Goal: Transaction & Acquisition: Purchase product/service

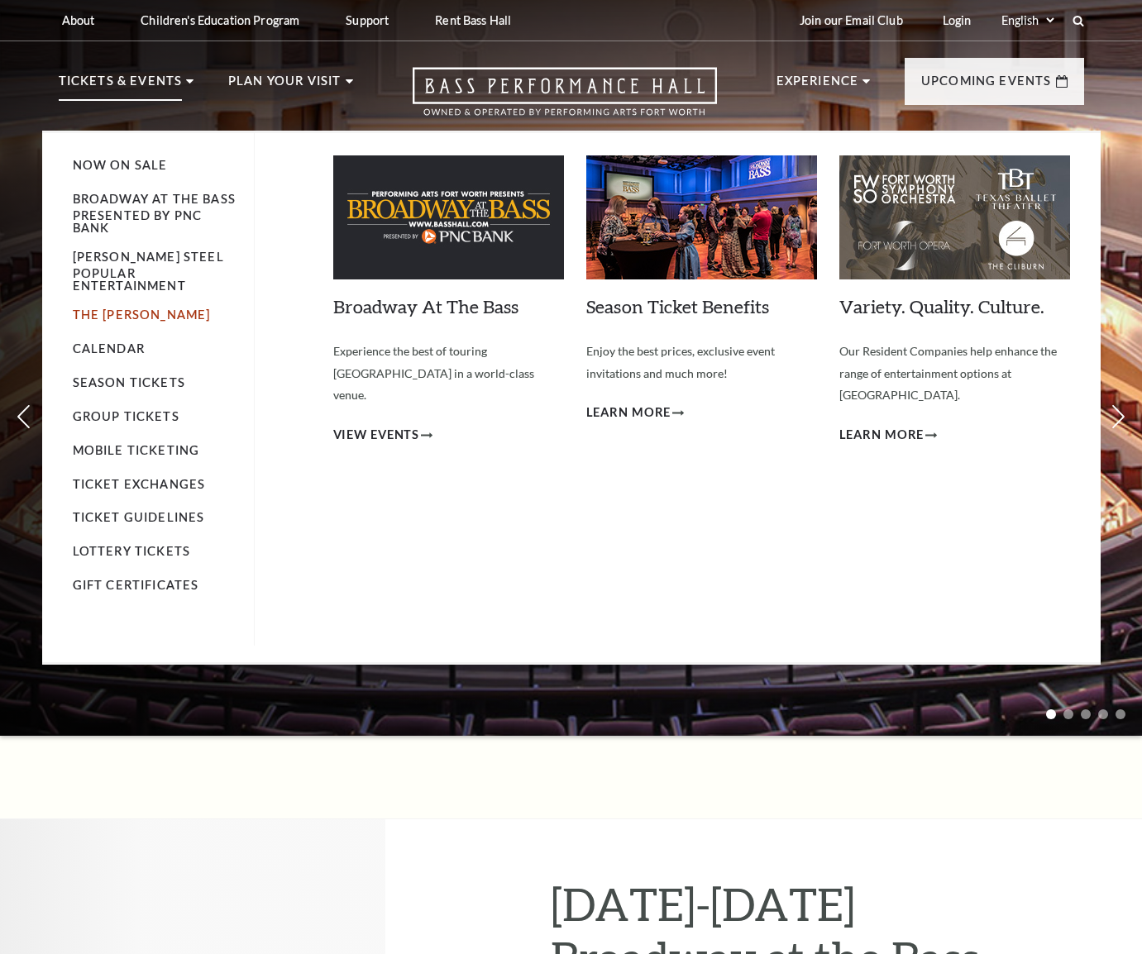
click at [95, 308] on link "The [PERSON_NAME]" at bounding box center [142, 315] width 138 height 14
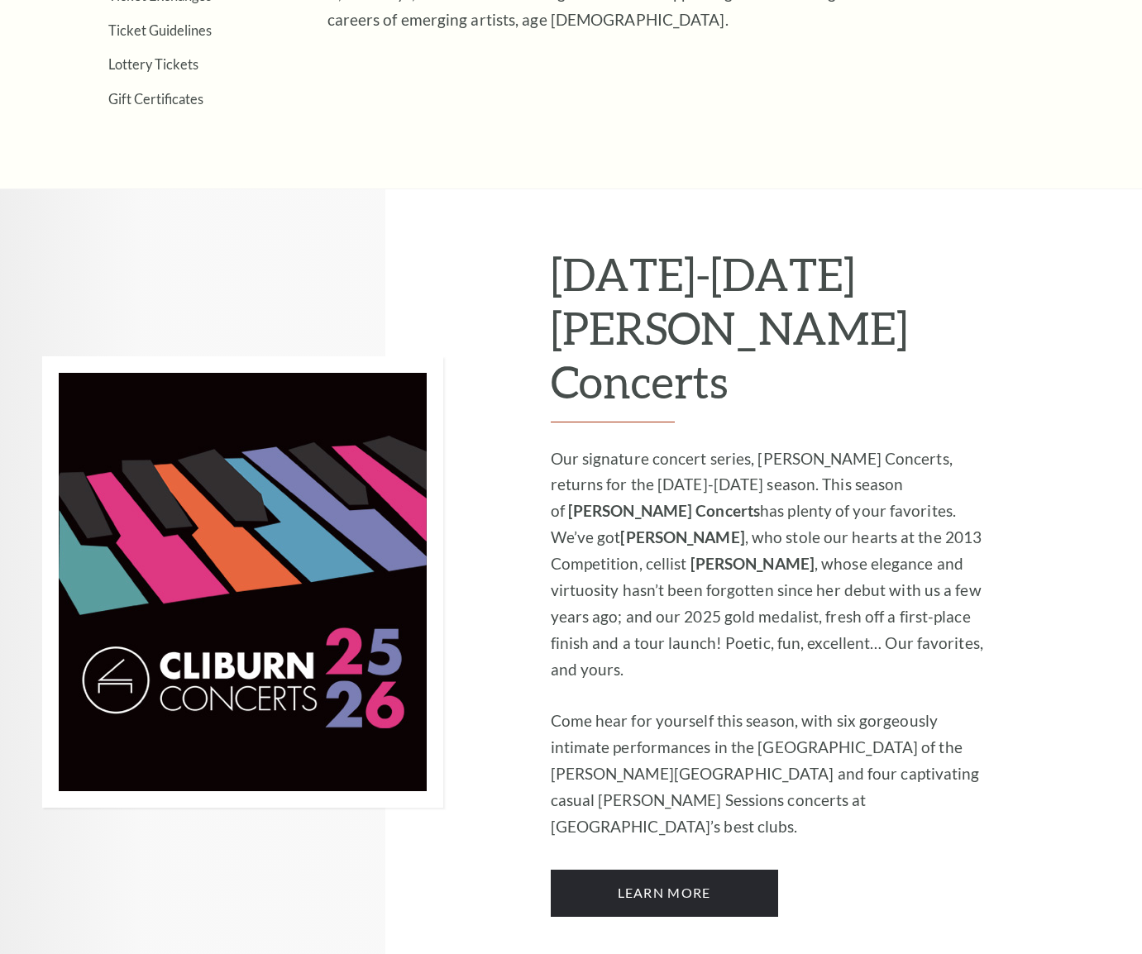
scroll to position [827, 0]
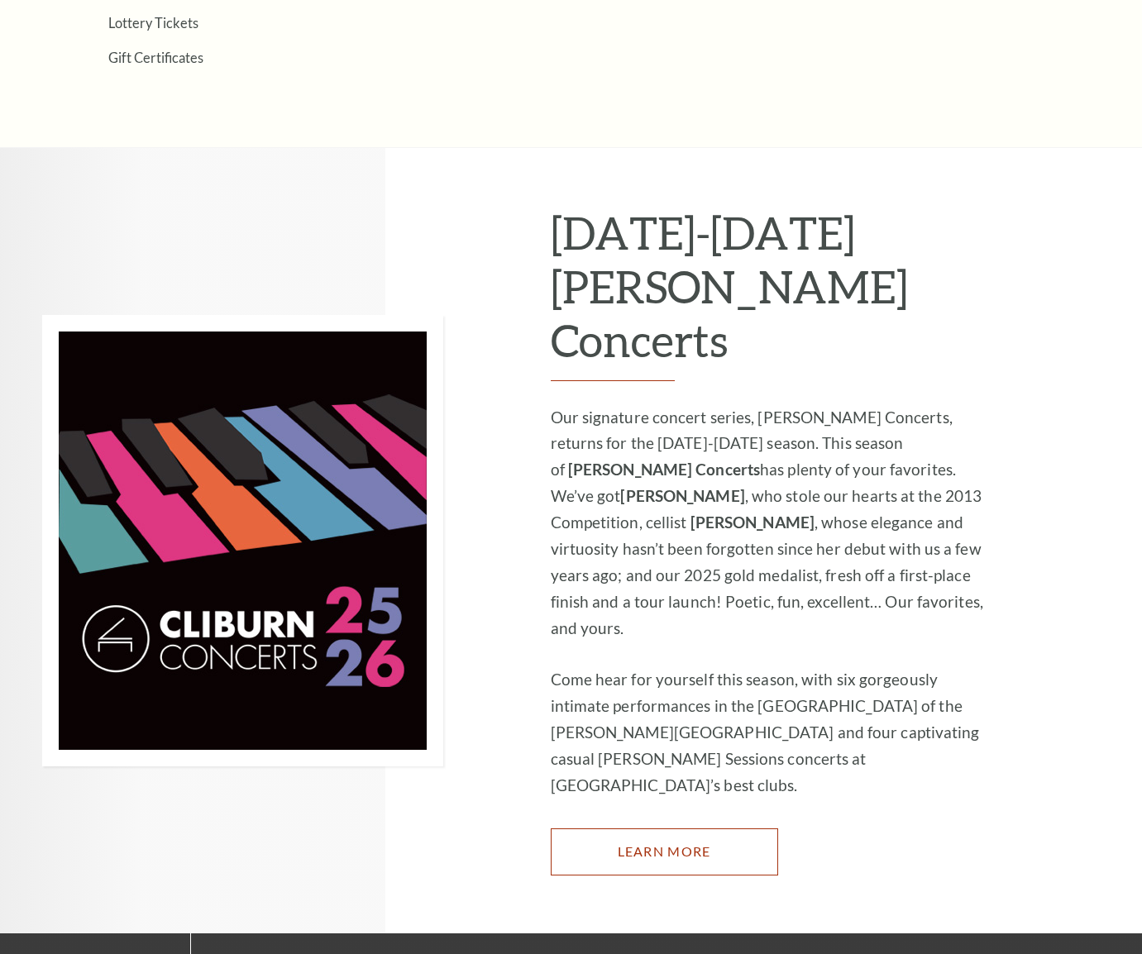
click at [667, 829] on link "Learn More" at bounding box center [664, 852] width 227 height 46
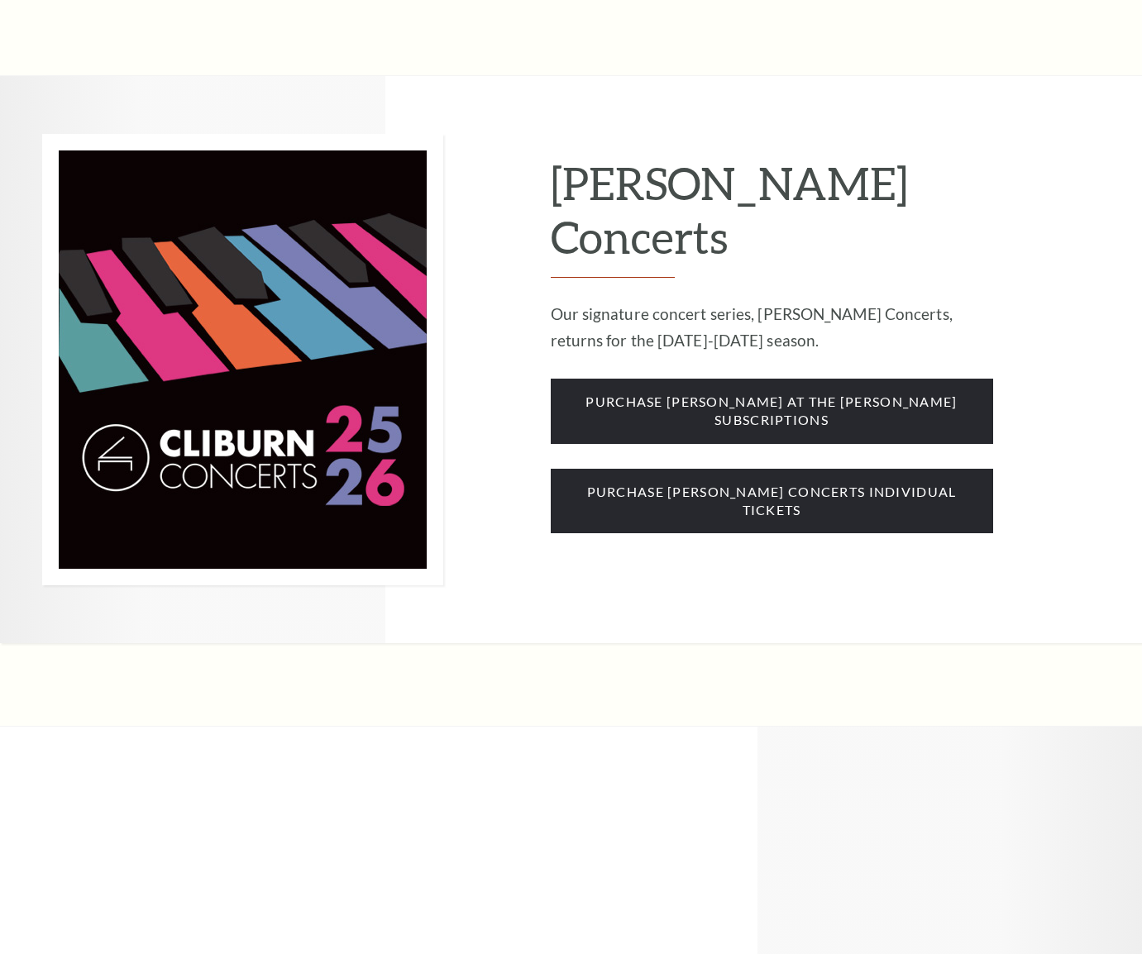
scroll to position [1241, 0]
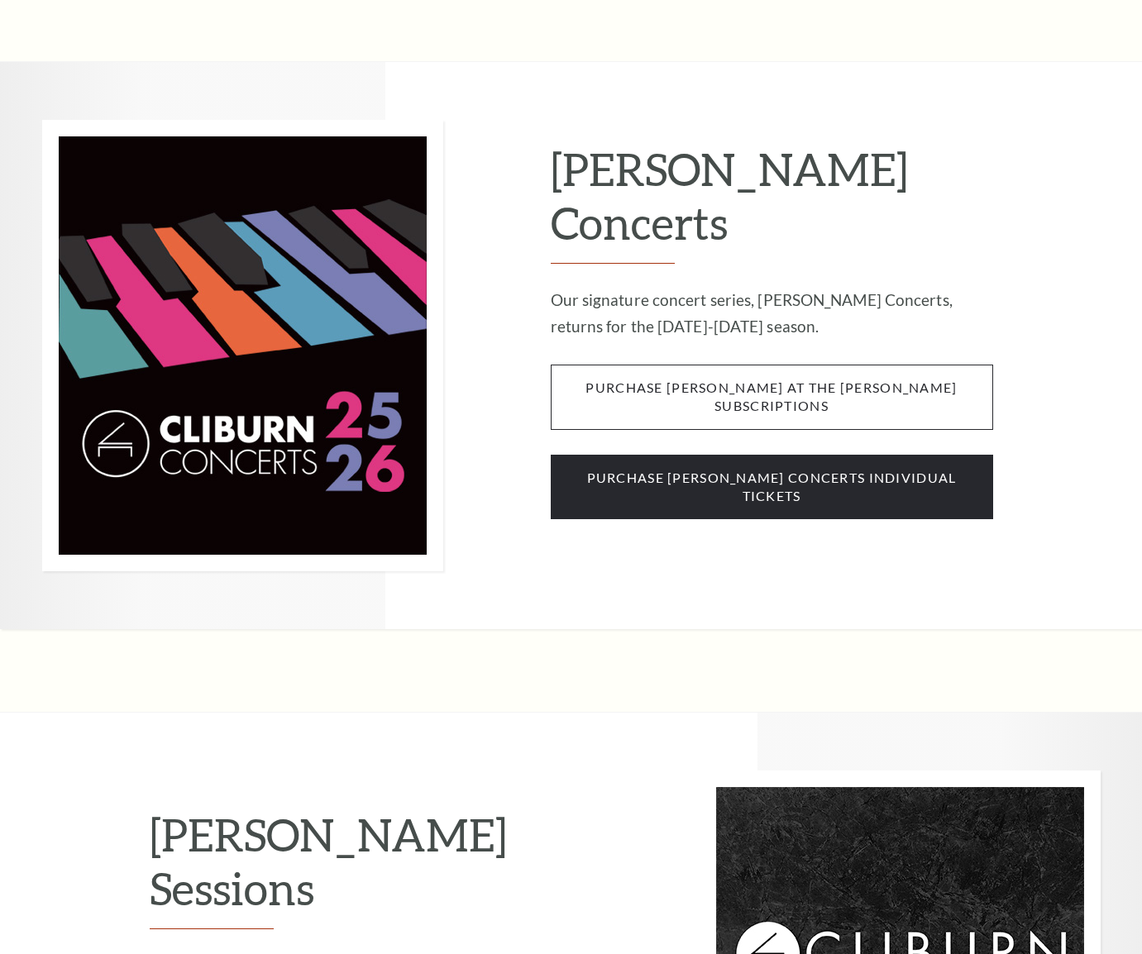
click at [786, 365] on span "purchase cliburn at the kimbell subscriptions" at bounding box center [772, 397] width 442 height 65
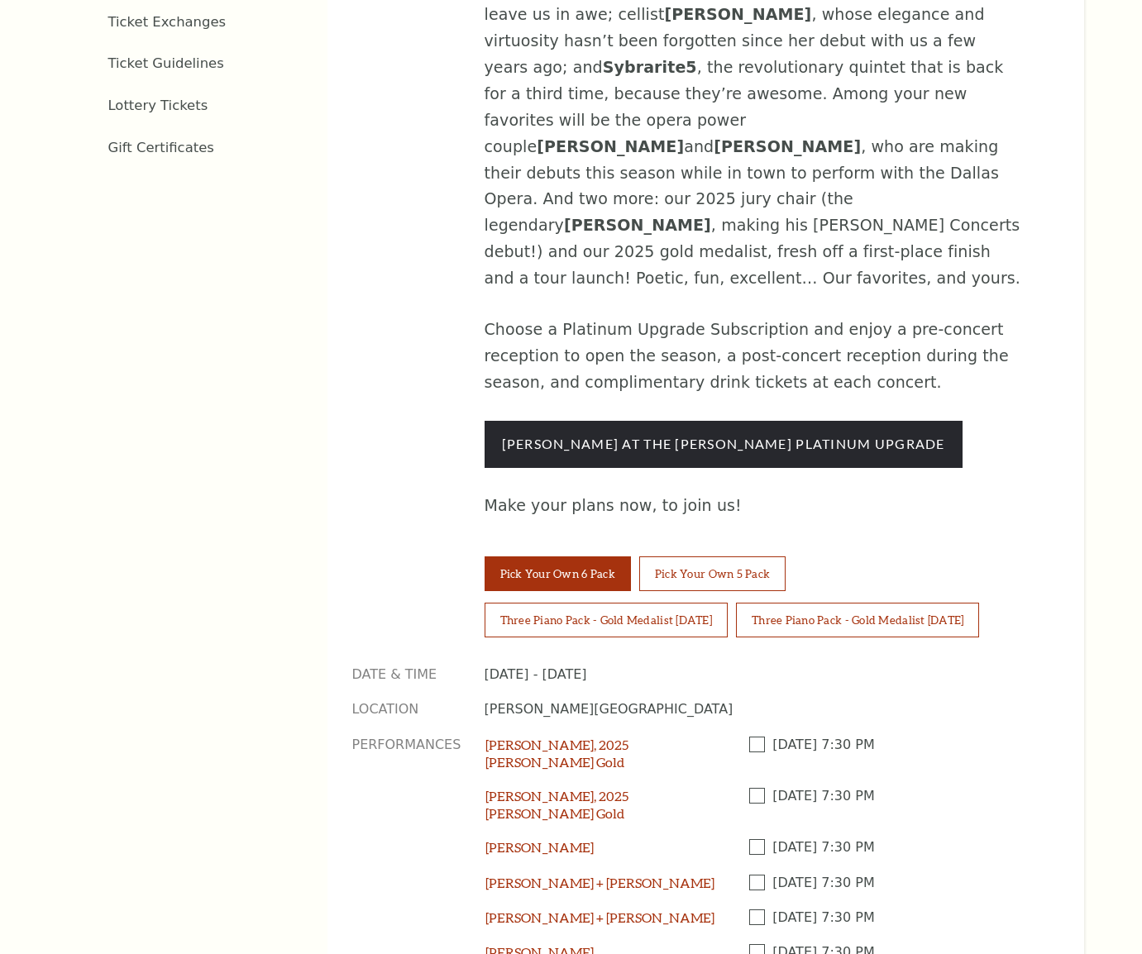
scroll to position [1075, 0]
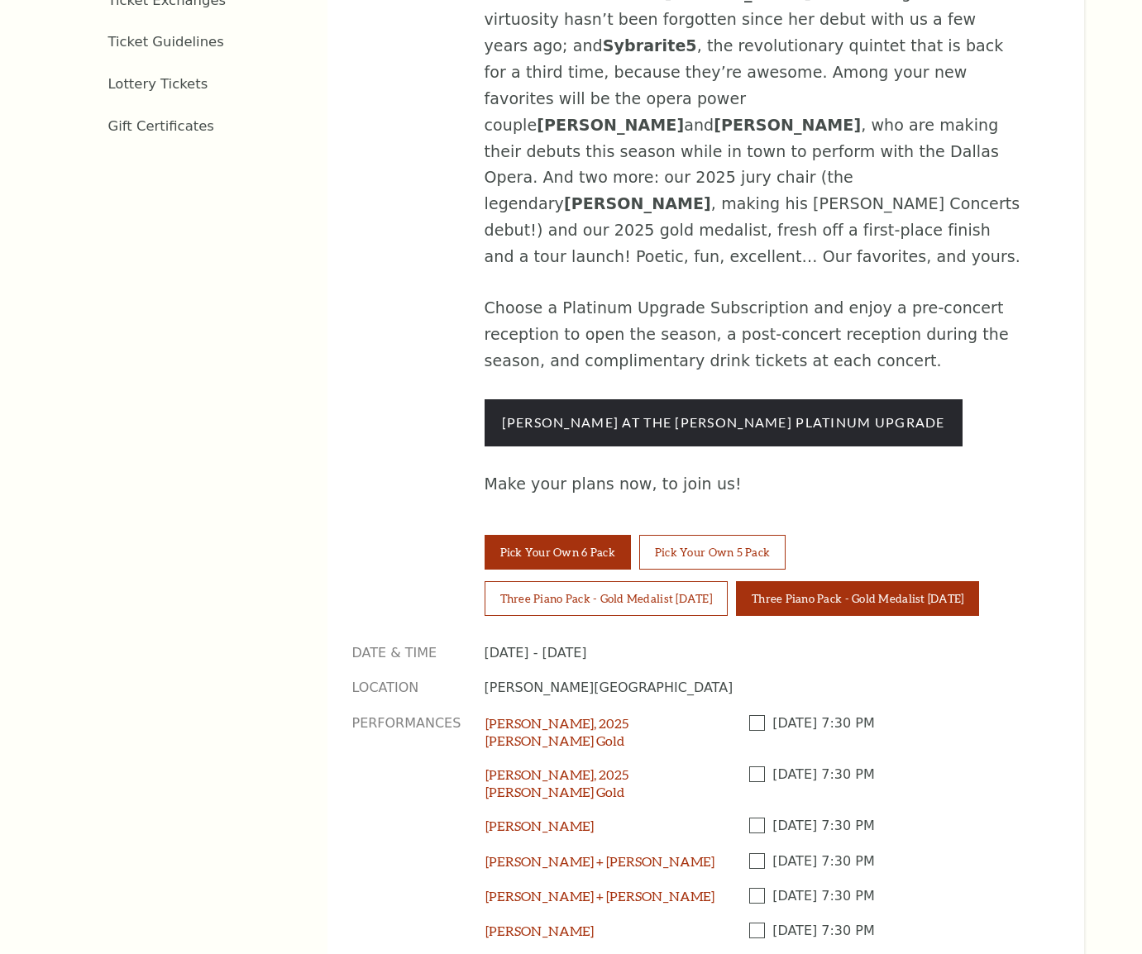
click at [819, 581] on button "Three Piano Pack - Gold Medalist Thursday" at bounding box center [857, 598] width 243 height 35
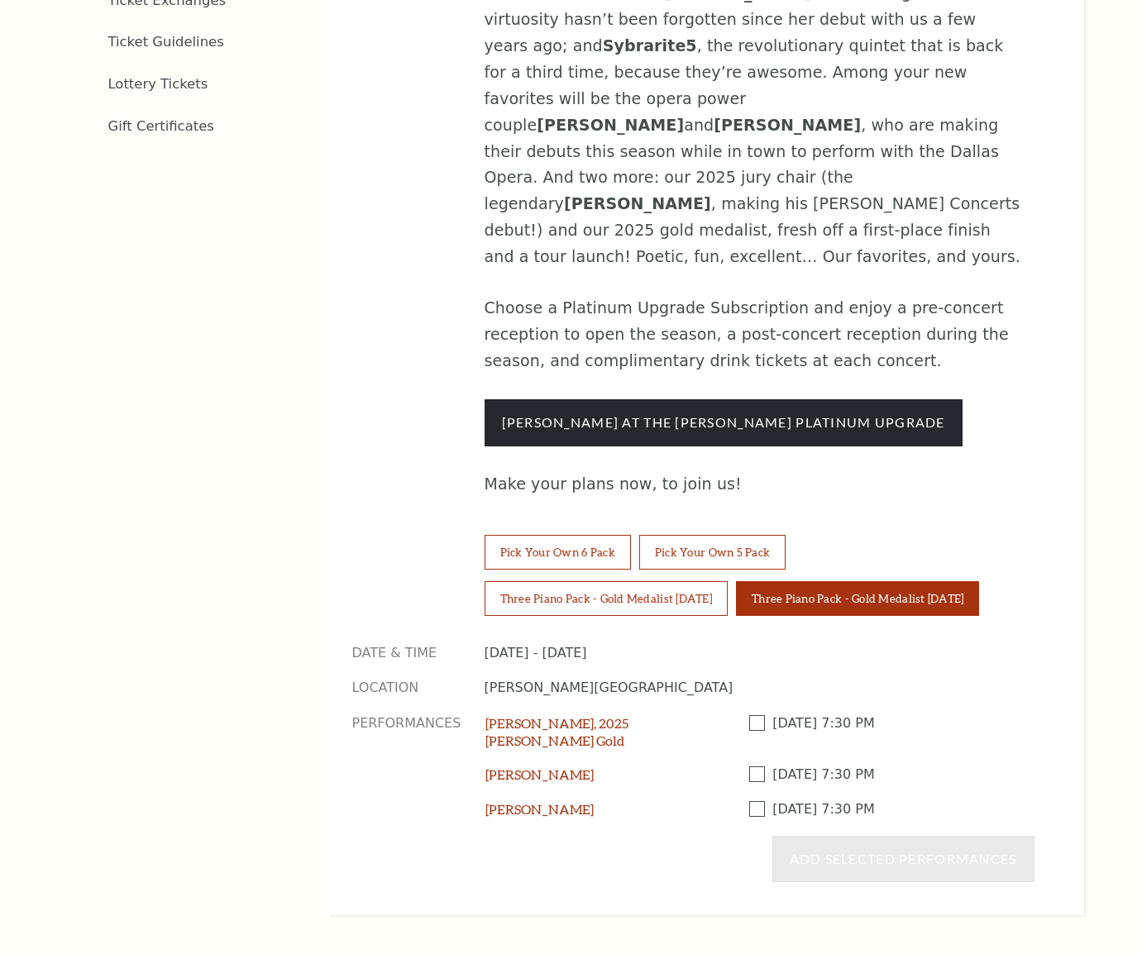
click at [750, 715] on span at bounding box center [761, 723] width 24 height 16
click at [0, 0] on input "checkbox" at bounding box center [0, 0] width 0 height 0
click at [757, 767] on span at bounding box center [761, 775] width 24 height 16
click at [0, 0] on input "checkbox" at bounding box center [0, 0] width 0 height 0
click at [759, 801] on span at bounding box center [761, 809] width 24 height 16
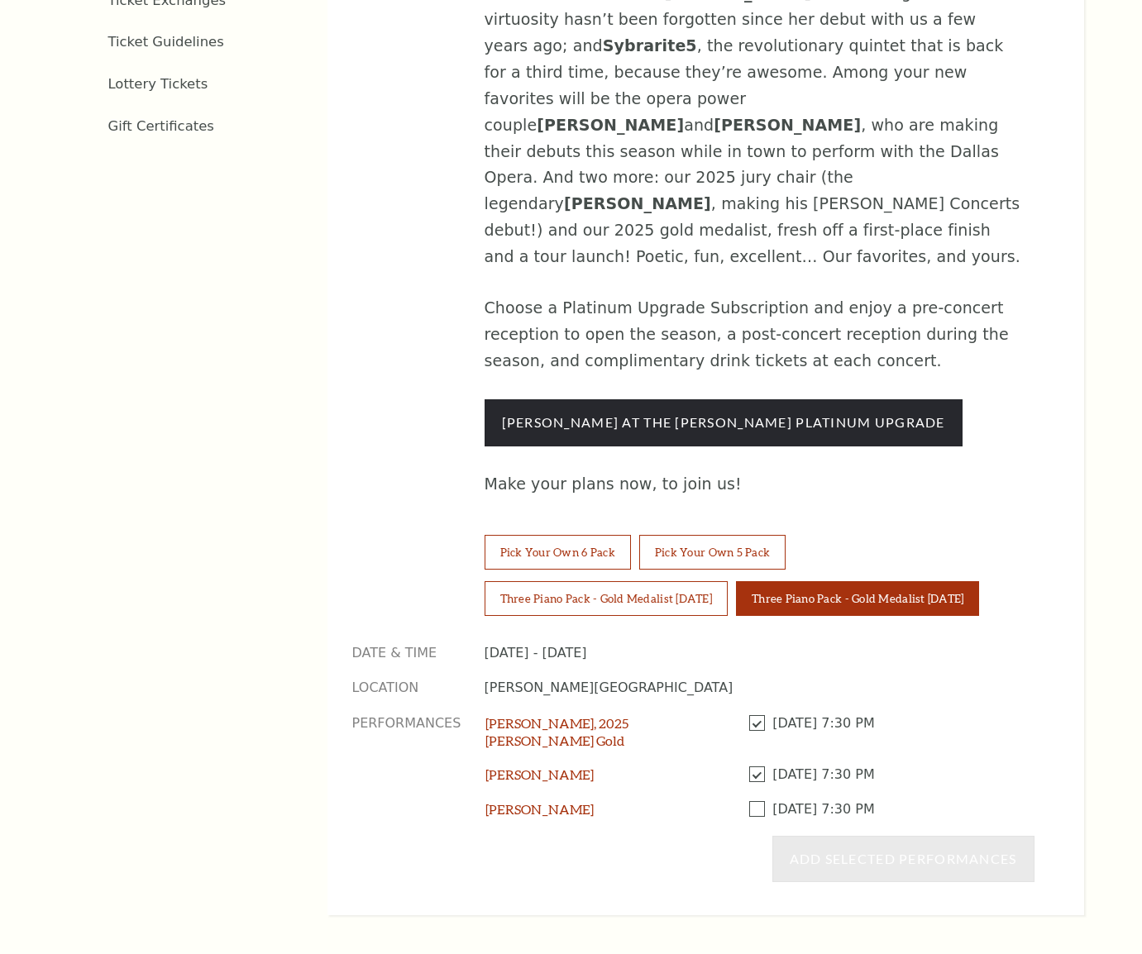
click at [0, 0] on input "checkbox" at bounding box center [0, 0] width 0 height 0
click at [873, 836] on button "Add Selected Performances" at bounding box center [903, 859] width 262 height 46
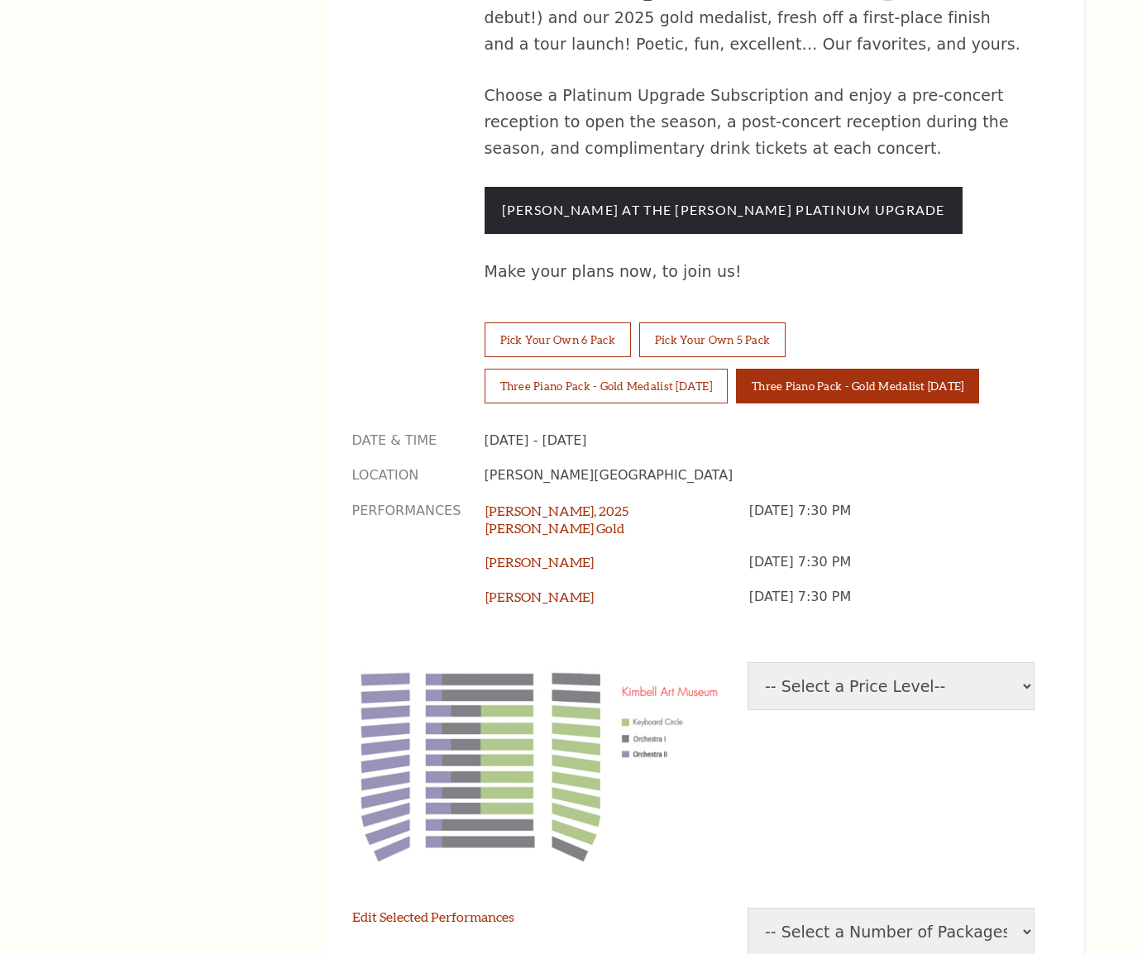
scroll to position [1323, 0]
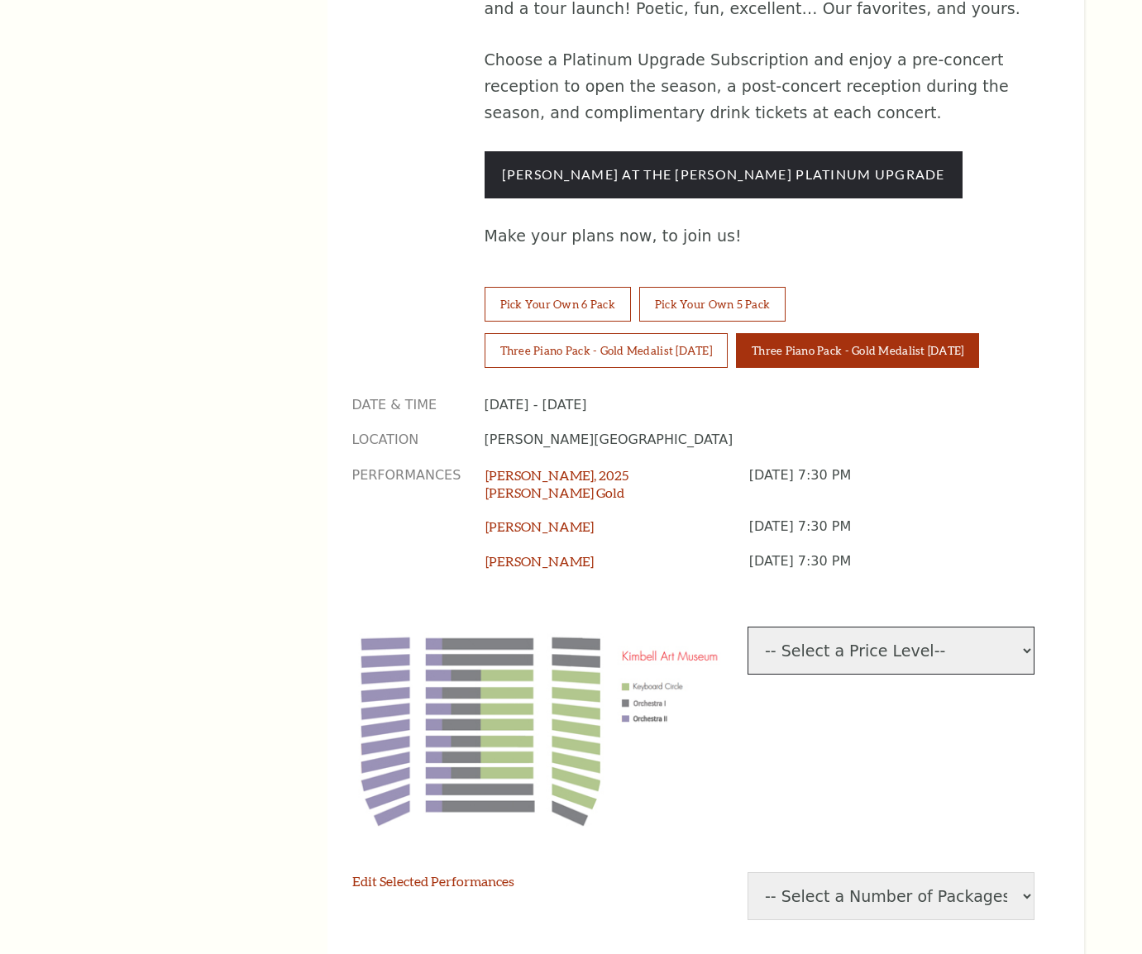
click at [843, 627] on select "-- Select a Price Level-- $70 Keyboard Circle $50 Orchestra I $31.67 Orchestra …" at bounding box center [891, 651] width 287 height 48
select select "[object Object]"
click at [748, 627] on select "-- Select a Price Level-- $70 Keyboard Circle $50 Orchestra I $31.67 Orchestra …" at bounding box center [891, 651] width 287 height 48
click at [862, 873] on select "-- Select a Number of Packages-- 1 2 3 4 5 6 7 8 9" at bounding box center [891, 897] width 287 height 48
select select "2"
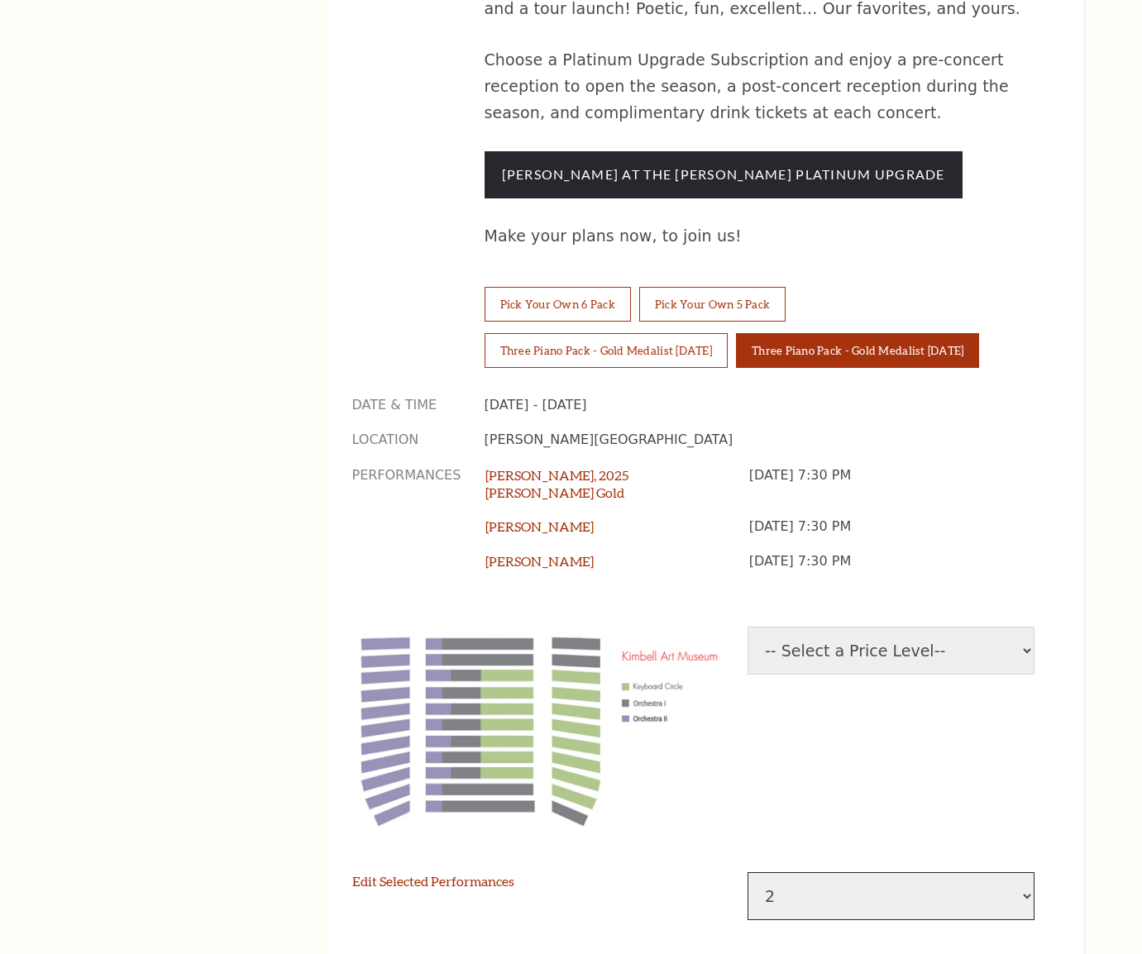
click at [748, 873] on select "-- Select a Number of Packages-- 1 2 3 4 5 6 7 8 9" at bounding box center [891, 897] width 287 height 48
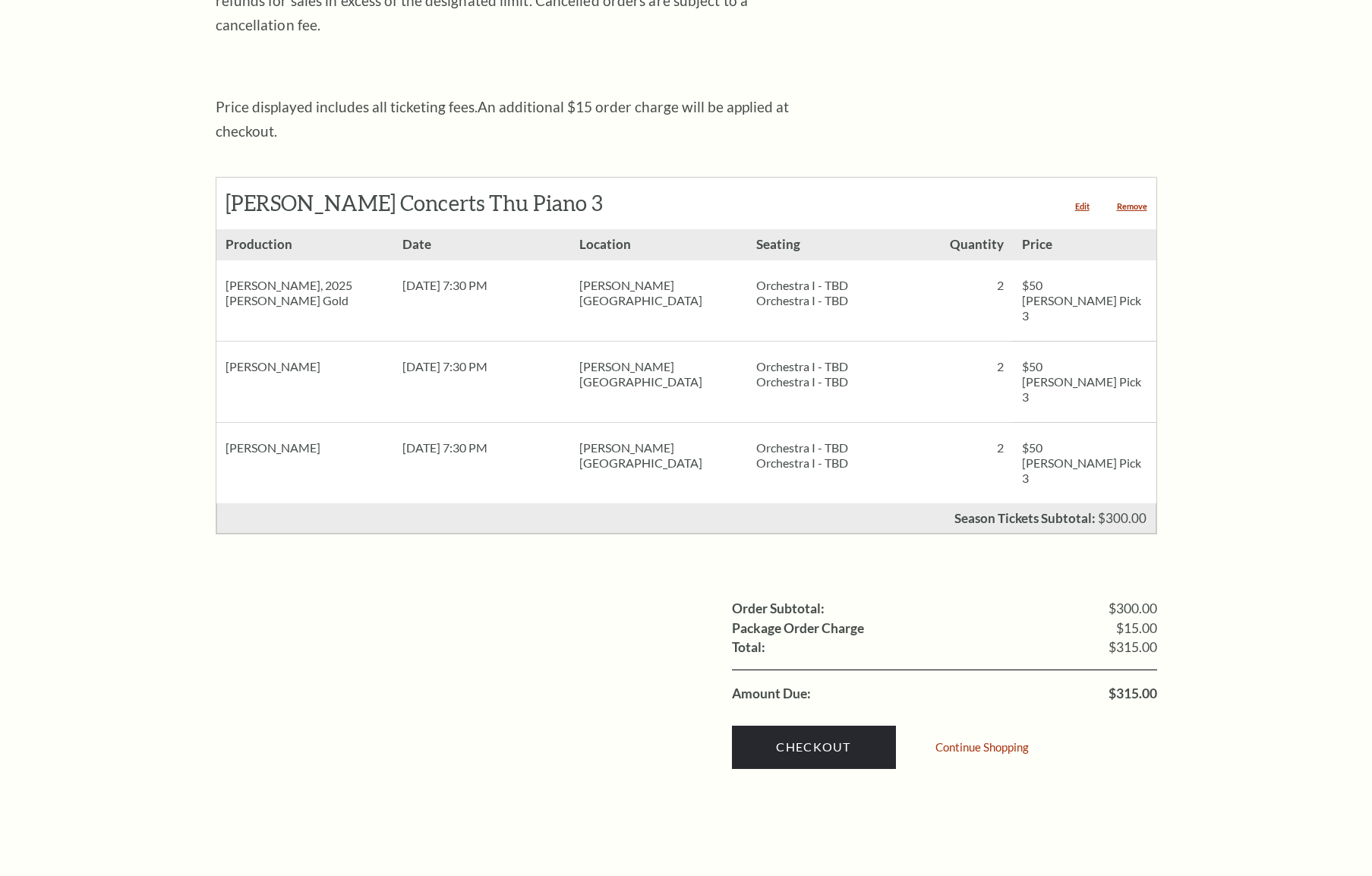
scroll to position [532, 0]
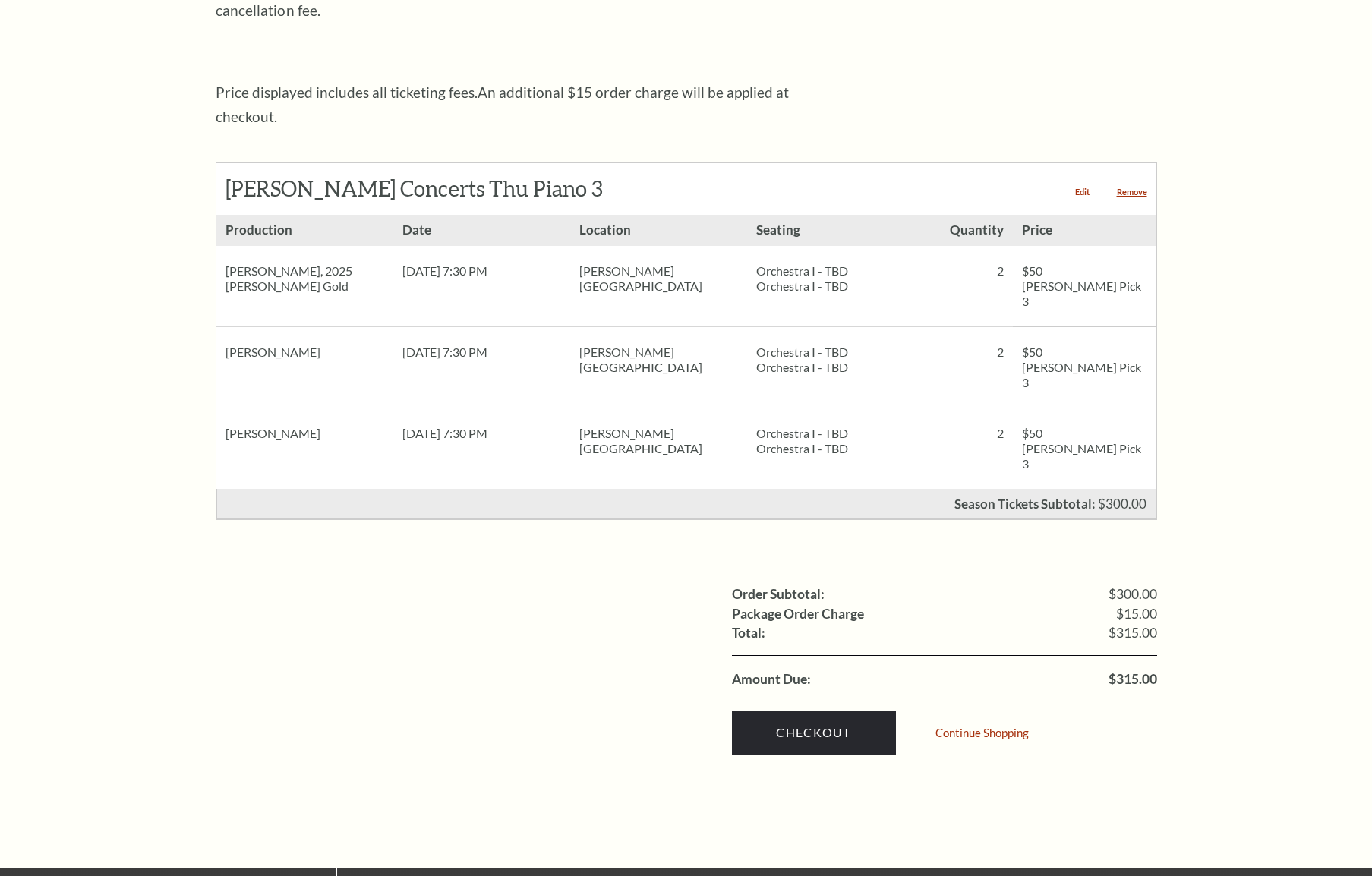
click at [1048, 187] on link "Edit" at bounding box center [1083, 191] width 15 height 8
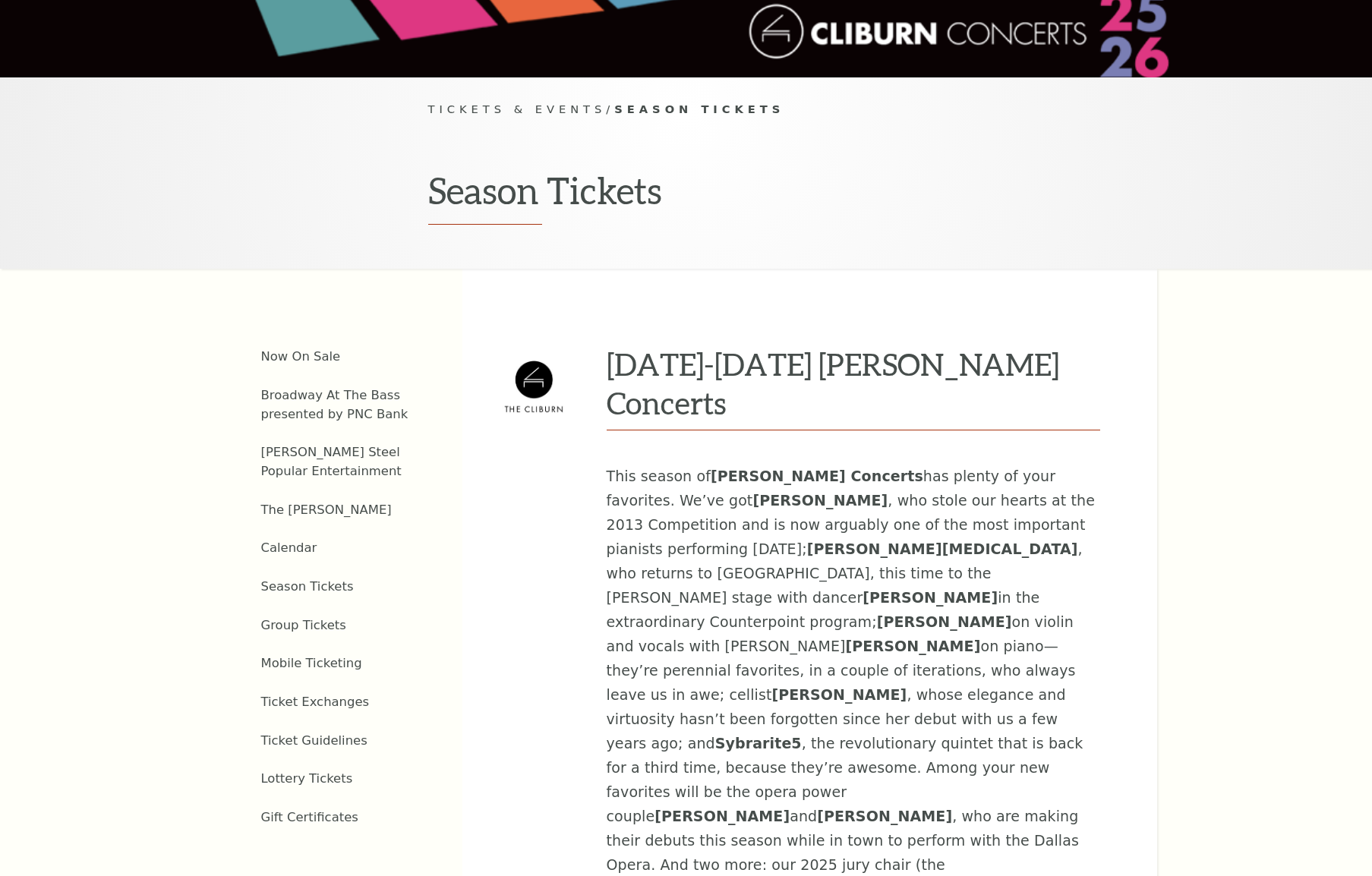
scroll to position [380, 0]
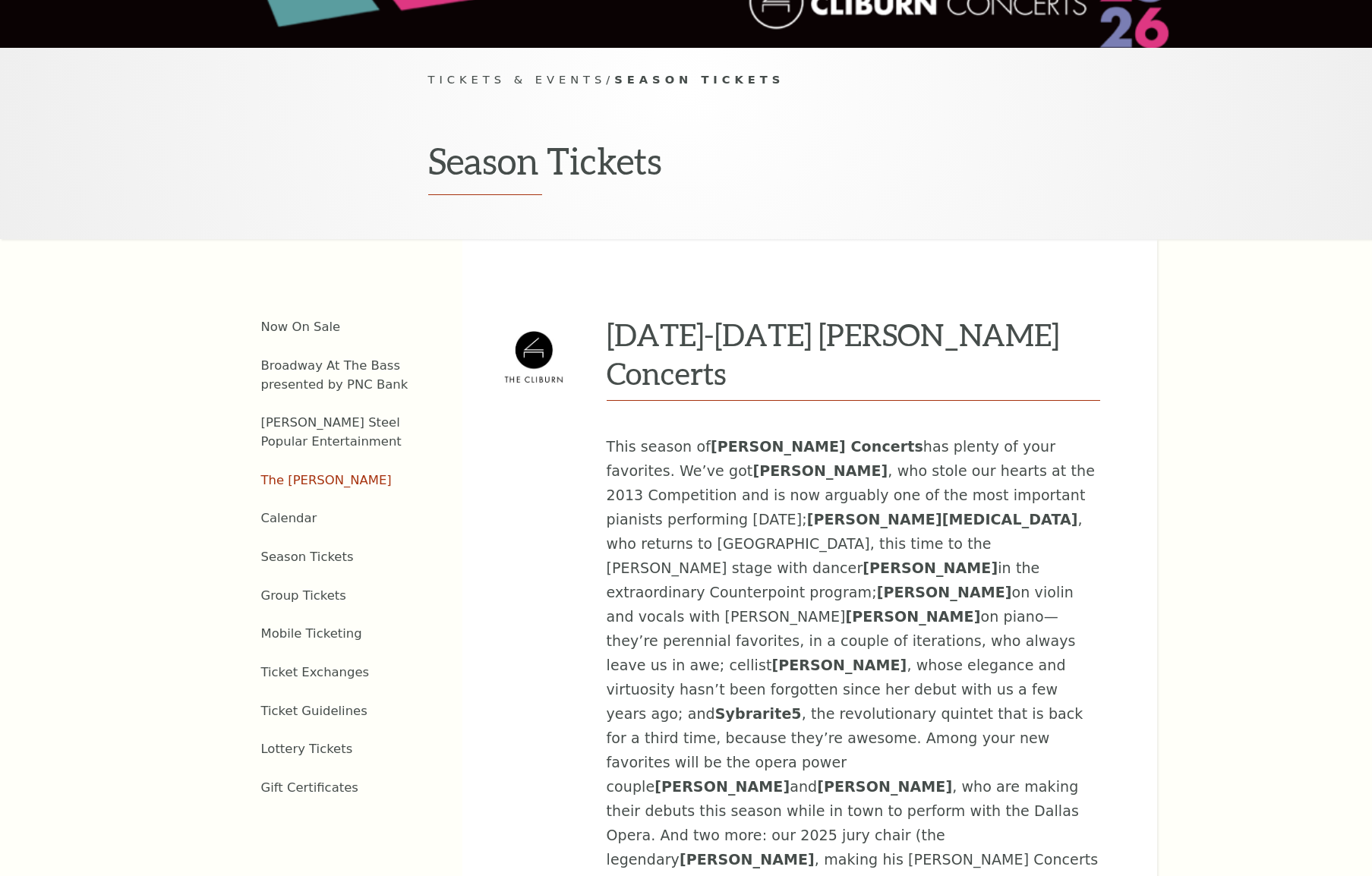
click at [299, 473] on link "The Cliburn" at bounding box center [326, 480] width 130 height 15
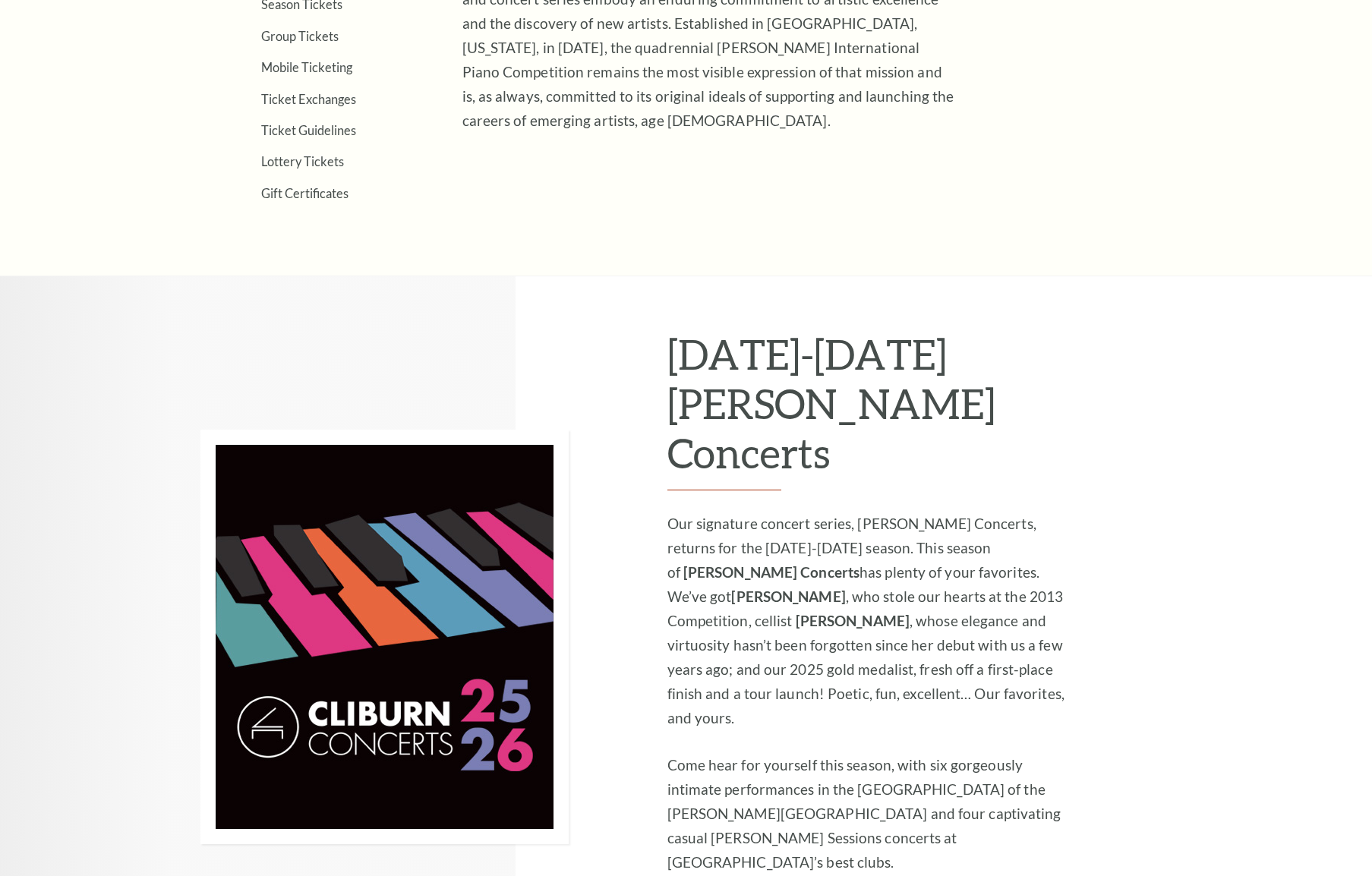
scroll to position [987, 0]
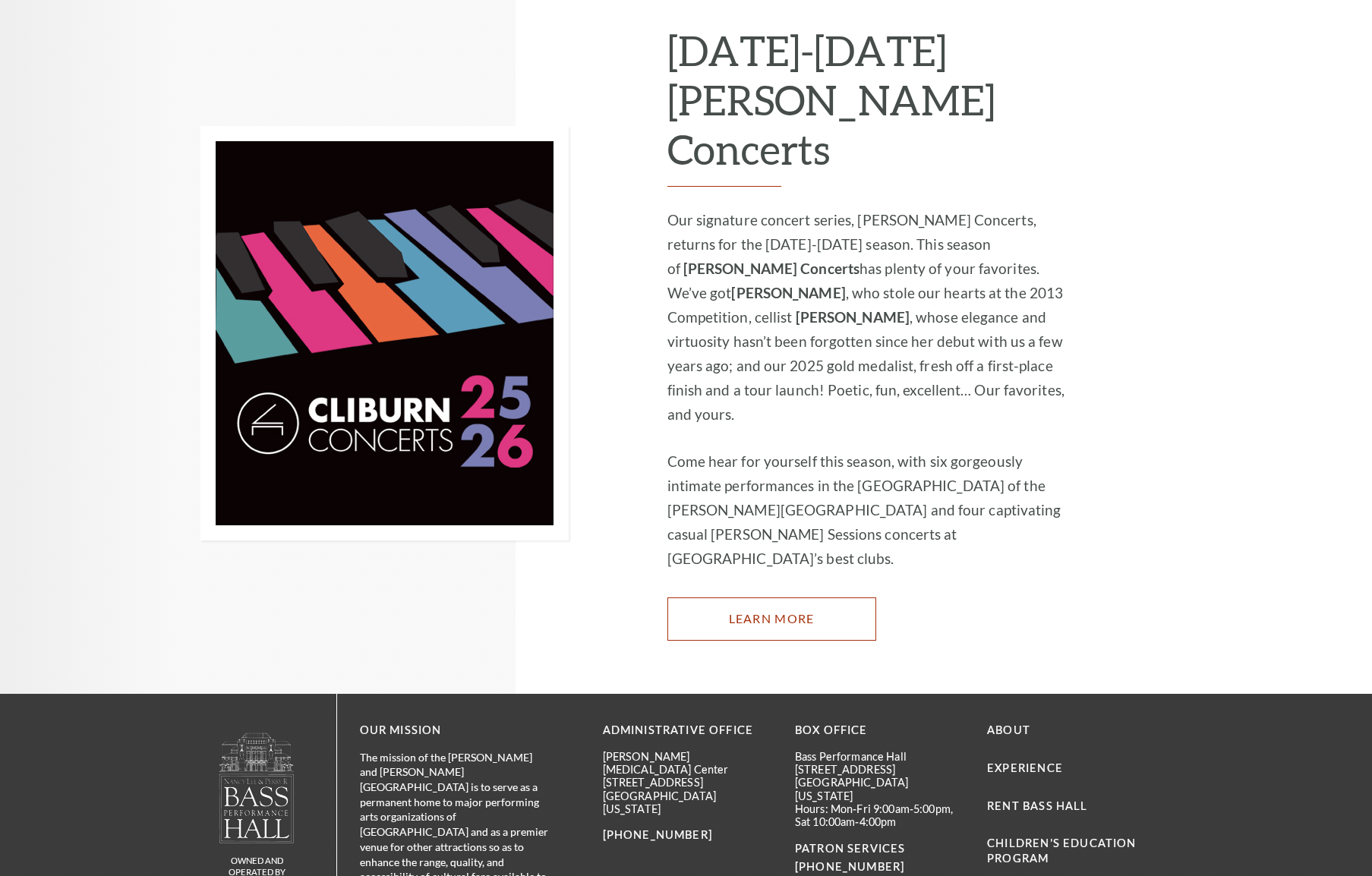
click at [738, 598] on link "Learn More" at bounding box center [771, 619] width 208 height 42
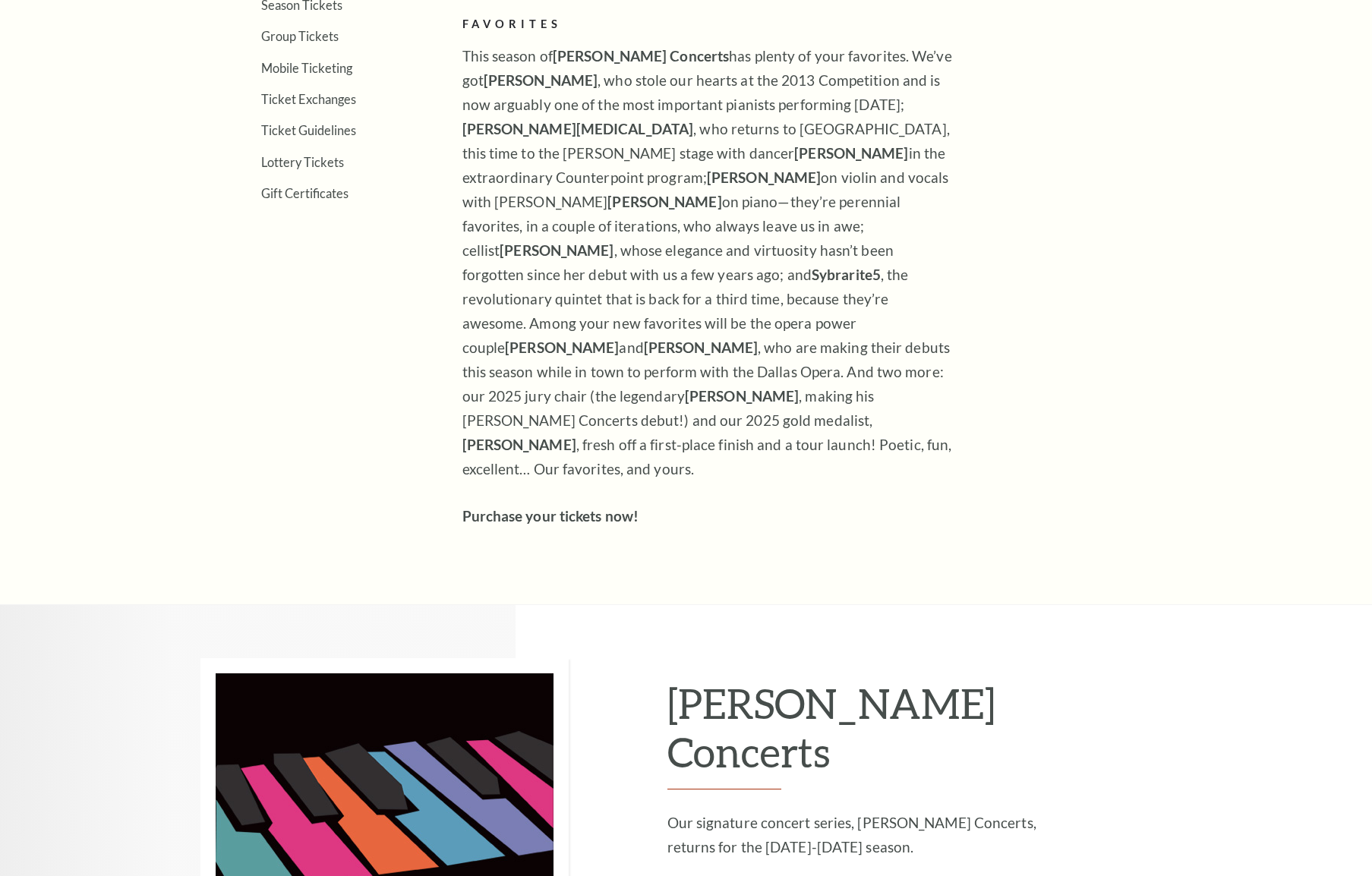
scroll to position [911, 0]
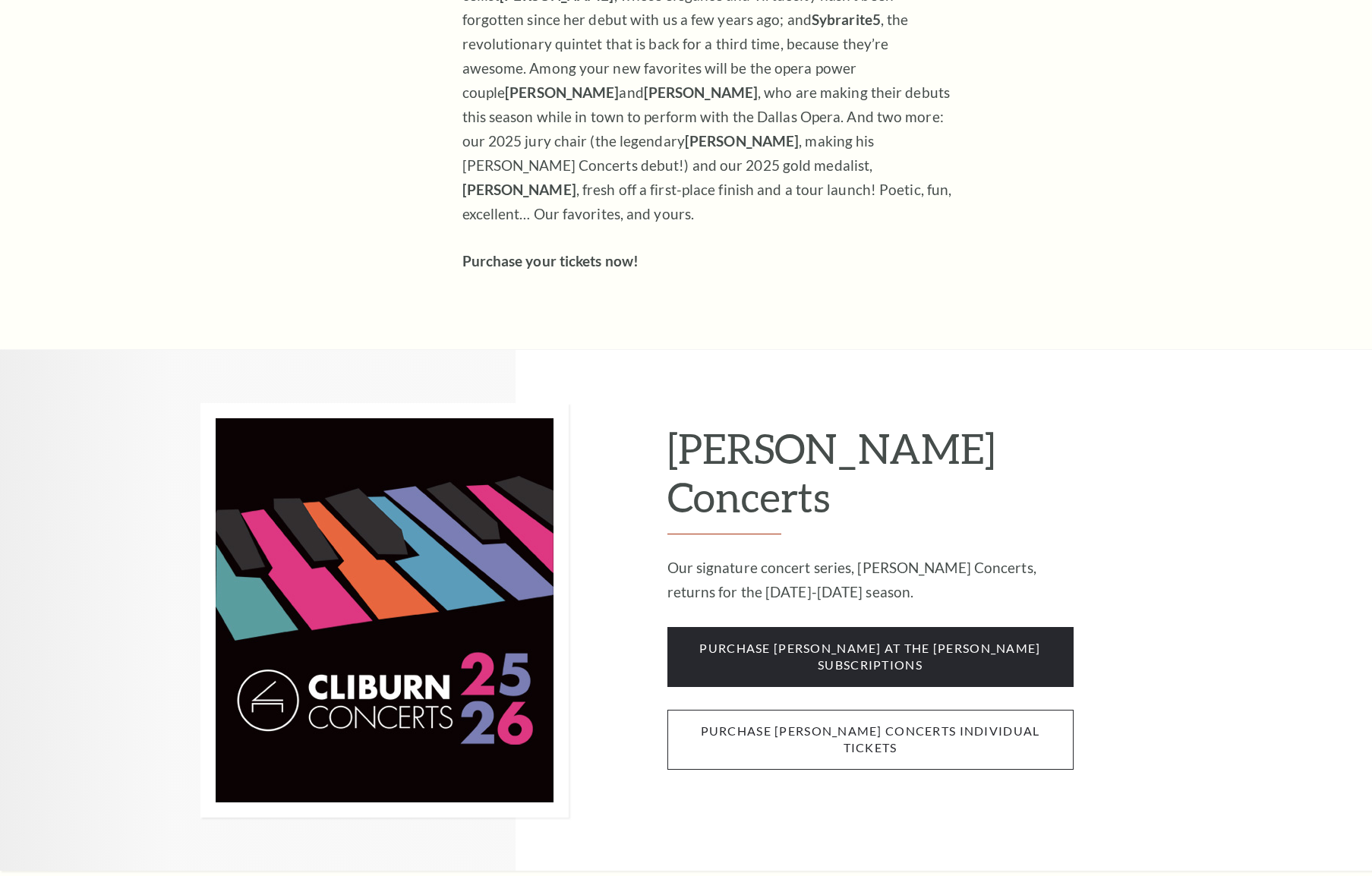
click at [792, 710] on span "purchase cliburn concerts individual tickets" at bounding box center [871, 739] width 406 height 60
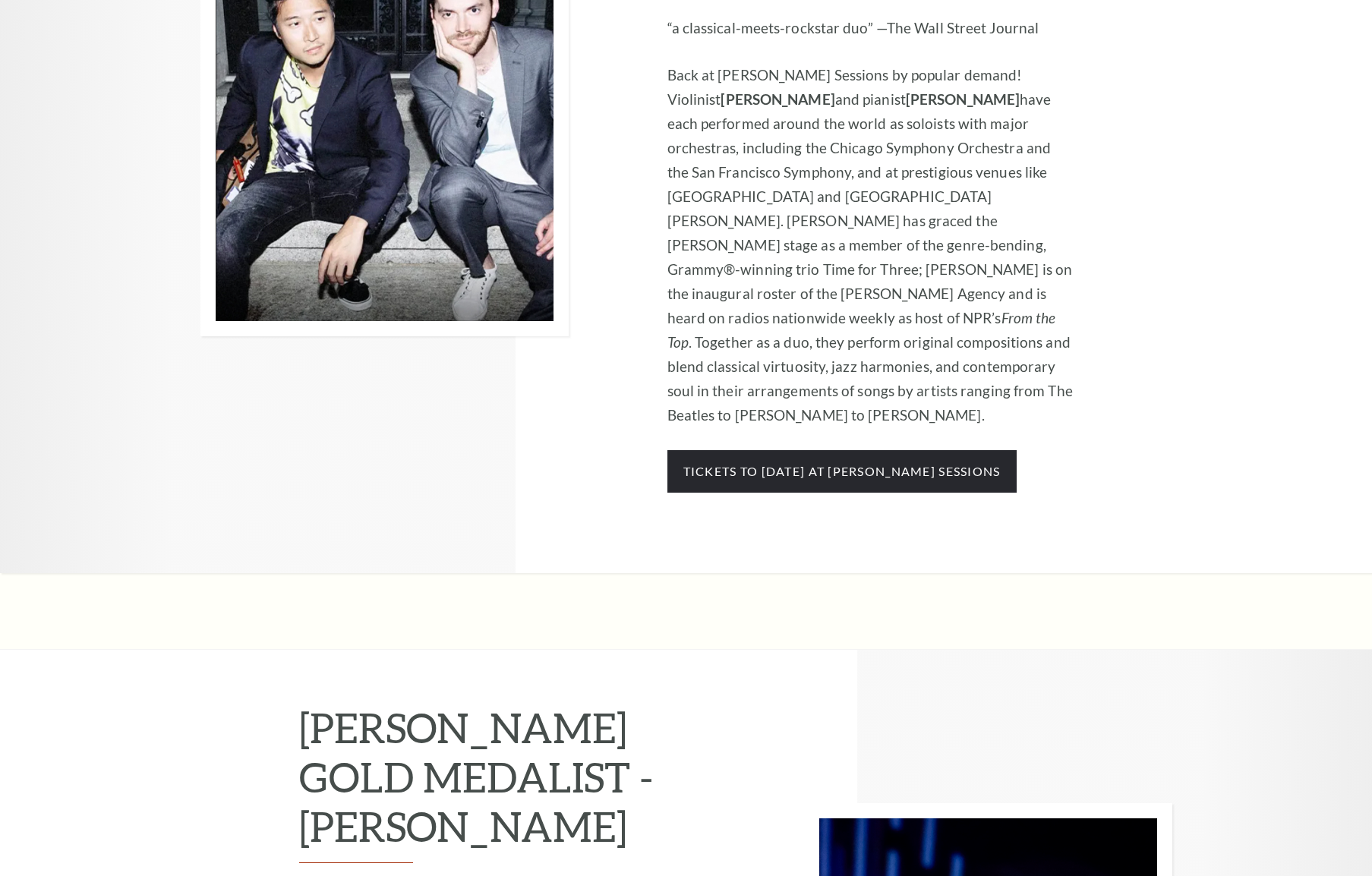
scroll to position [2278, 0]
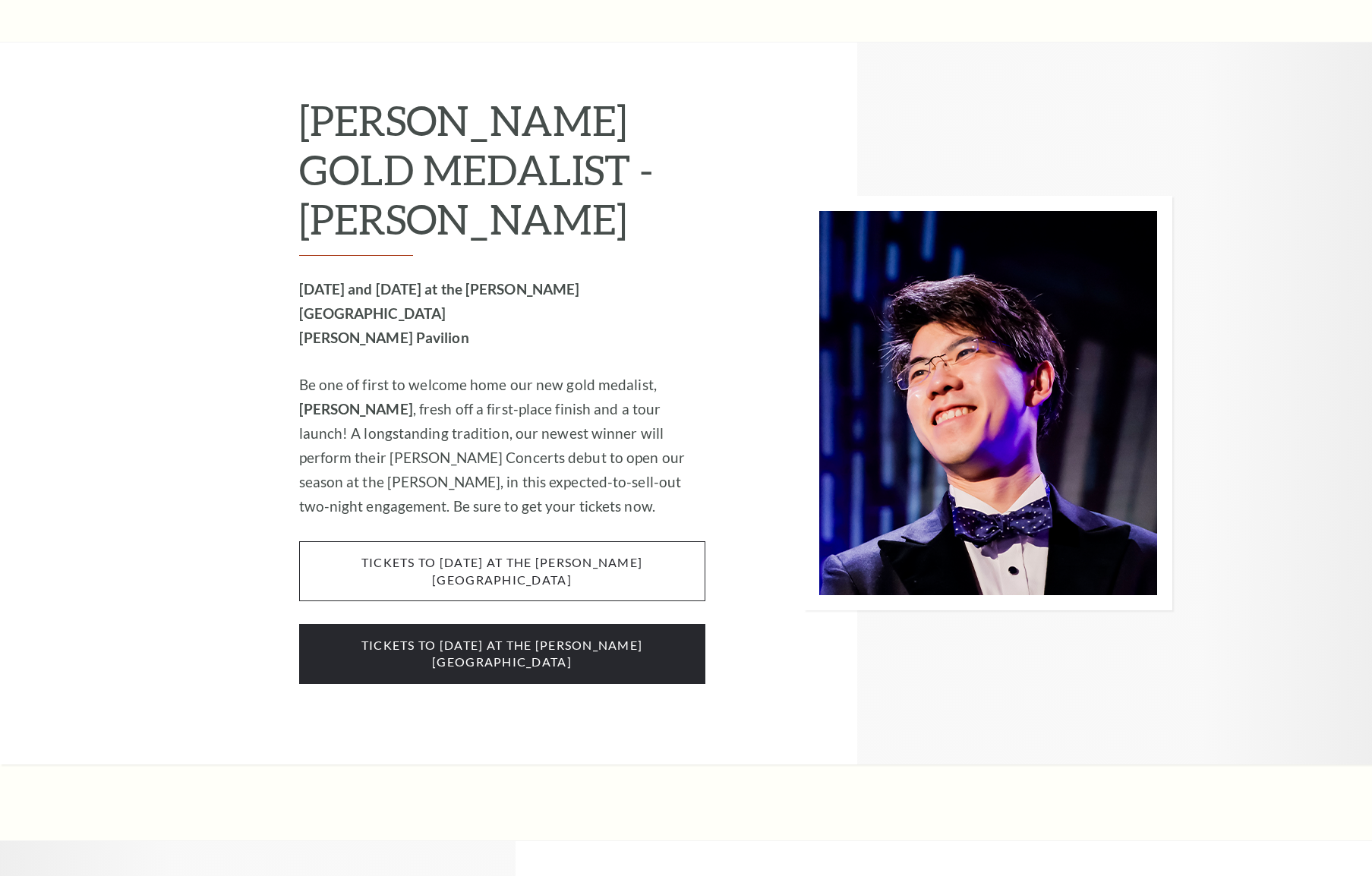
click at [545, 542] on span "tickets to [DATE] at the [PERSON_NAME][GEOGRAPHIC_DATA]" at bounding box center [502, 571] width 406 height 60
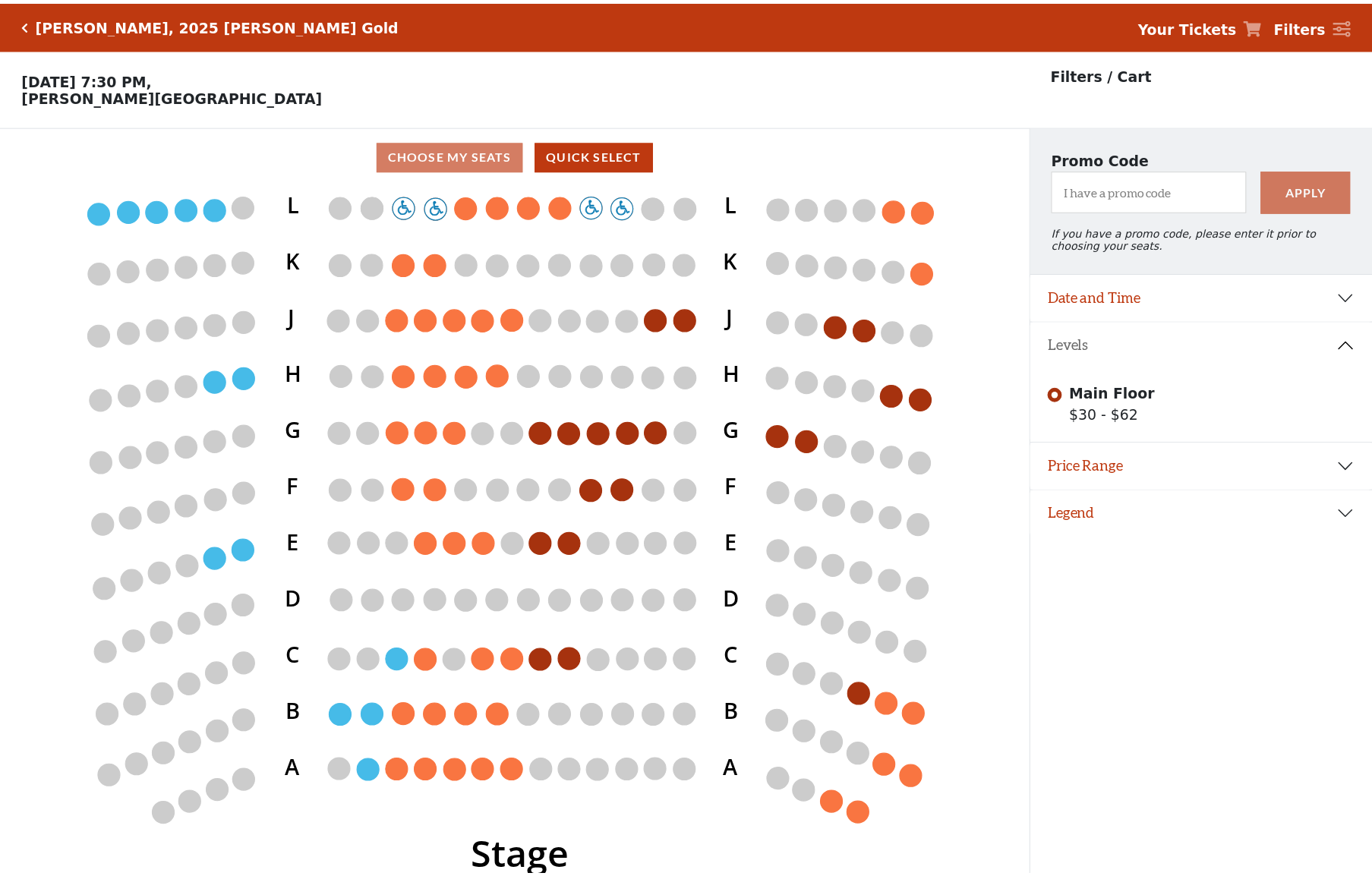
scroll to position [38, 0]
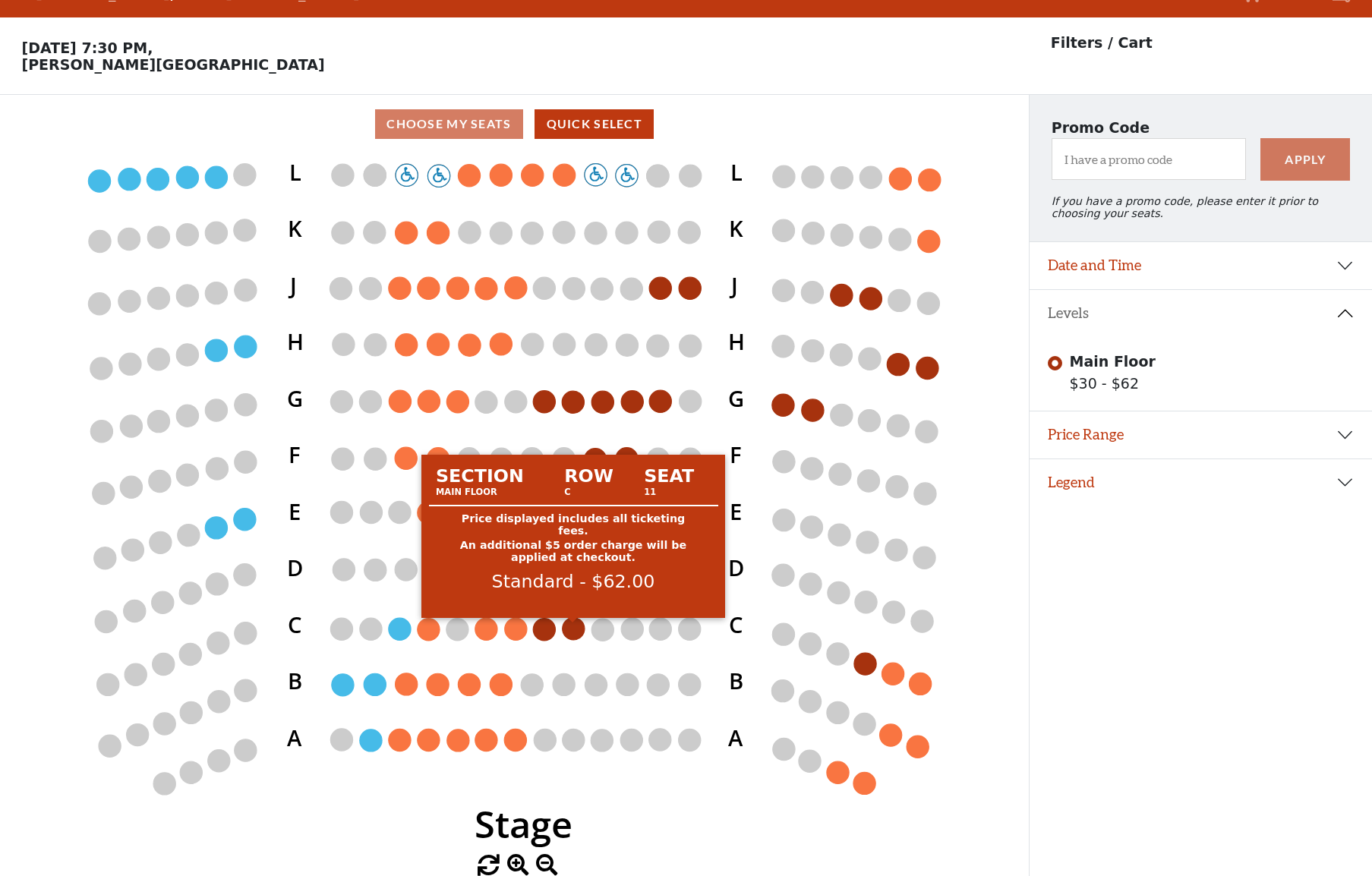
click at [570, 626] on circle at bounding box center [574, 629] width 22 height 22
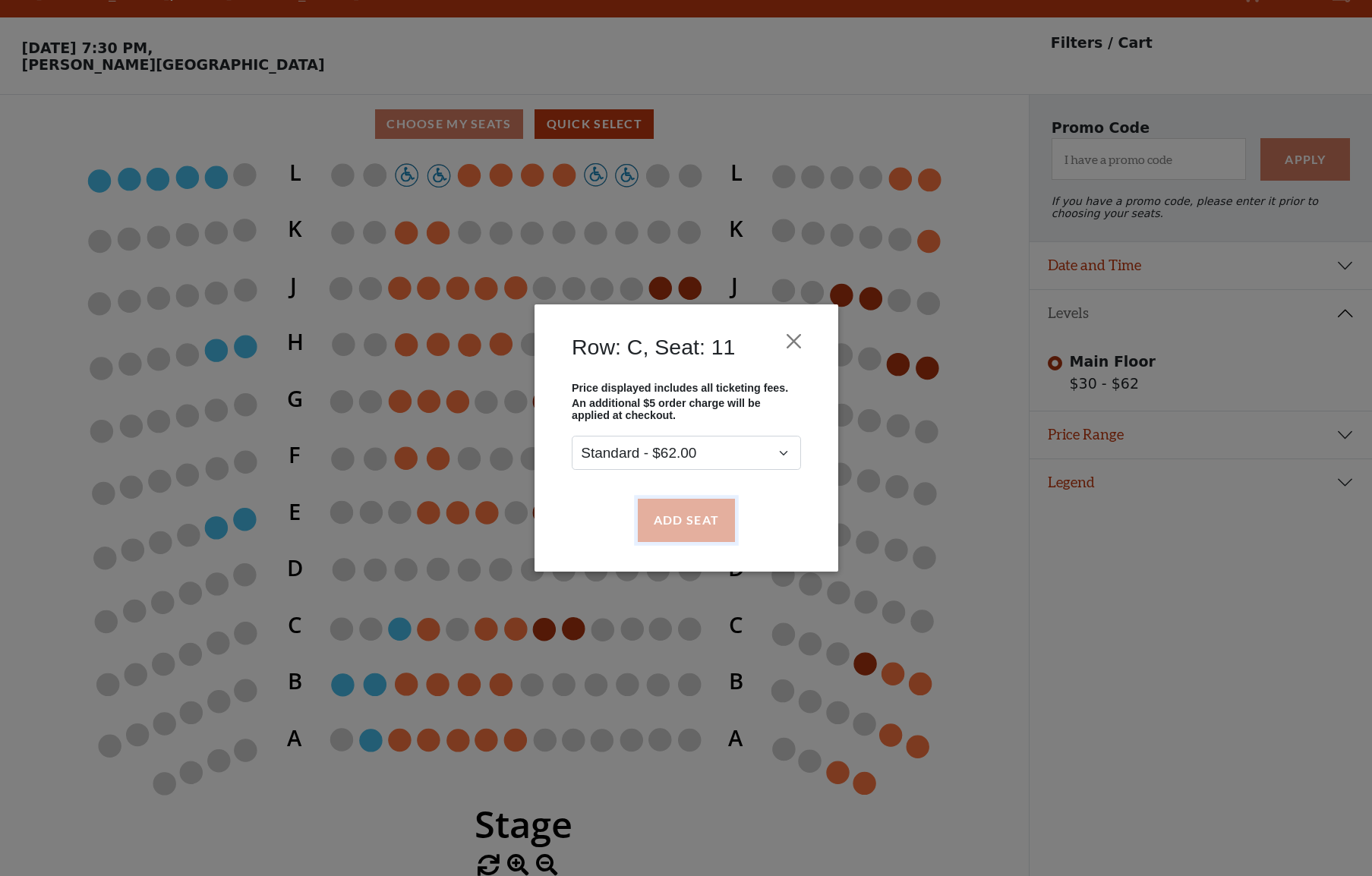
click at [680, 515] on button "Add Seat" at bounding box center [686, 520] width 97 height 42
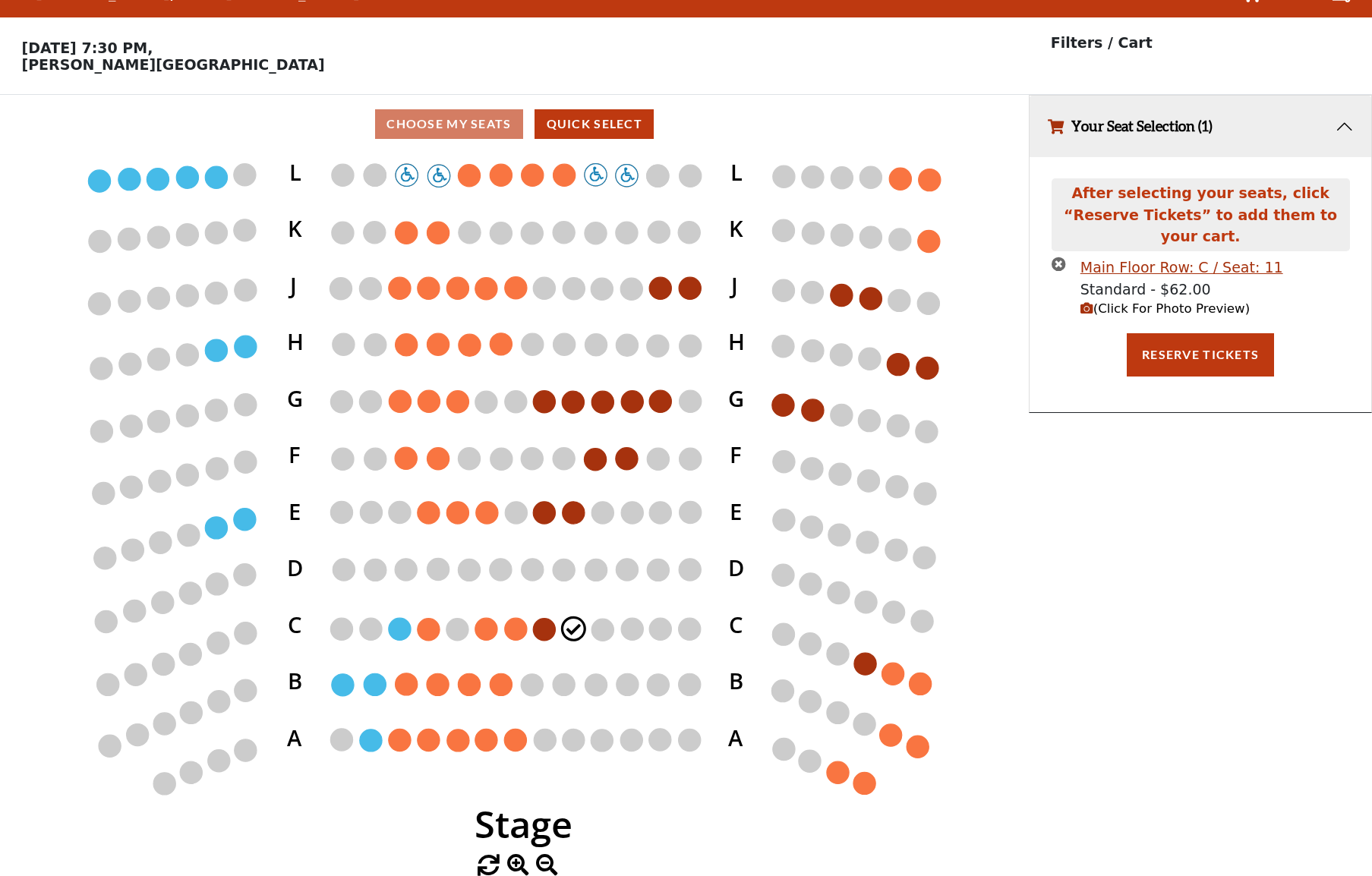
scroll to position [0, 0]
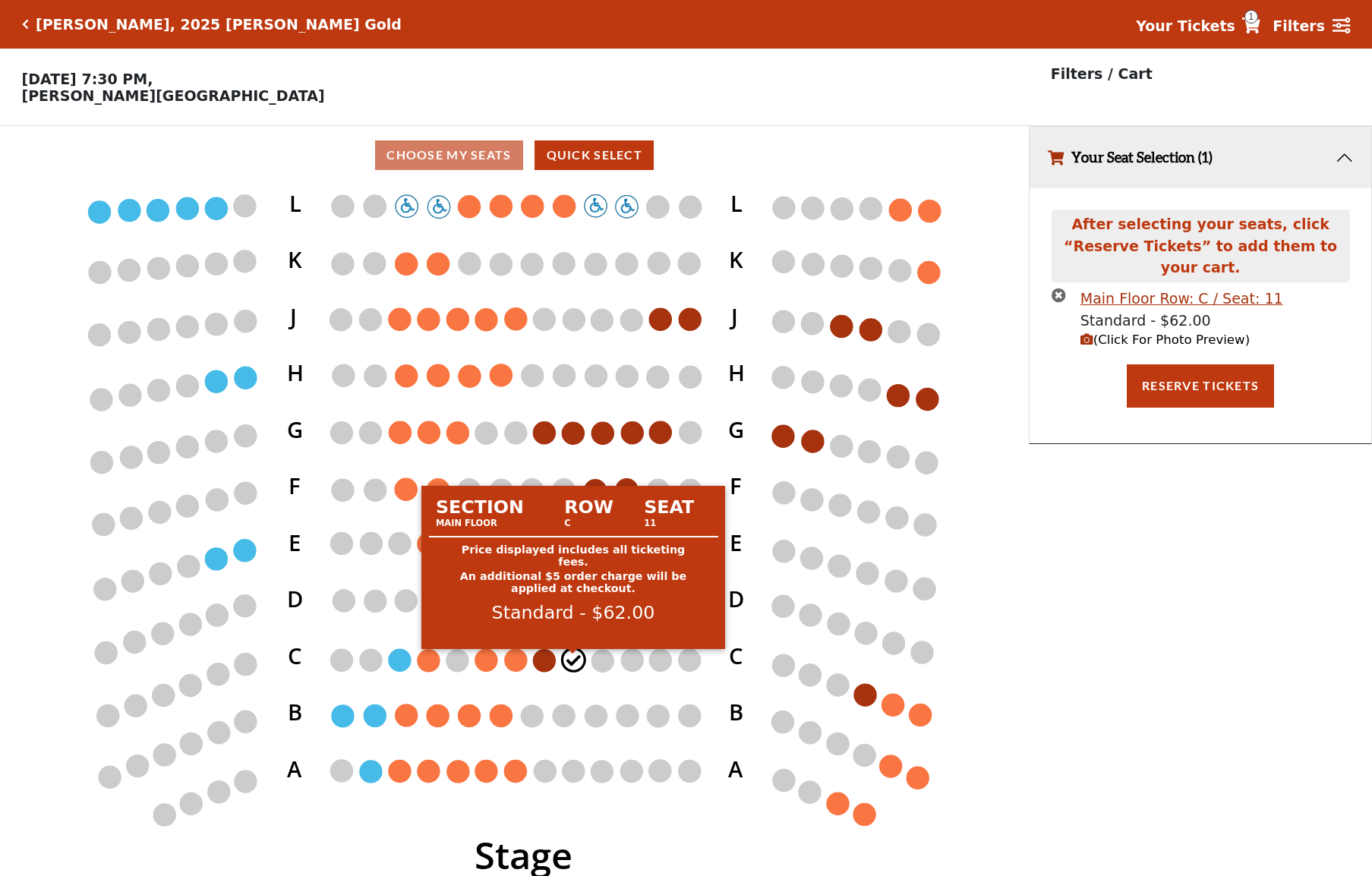
click at [571, 671] on circle at bounding box center [574, 660] width 22 height 22
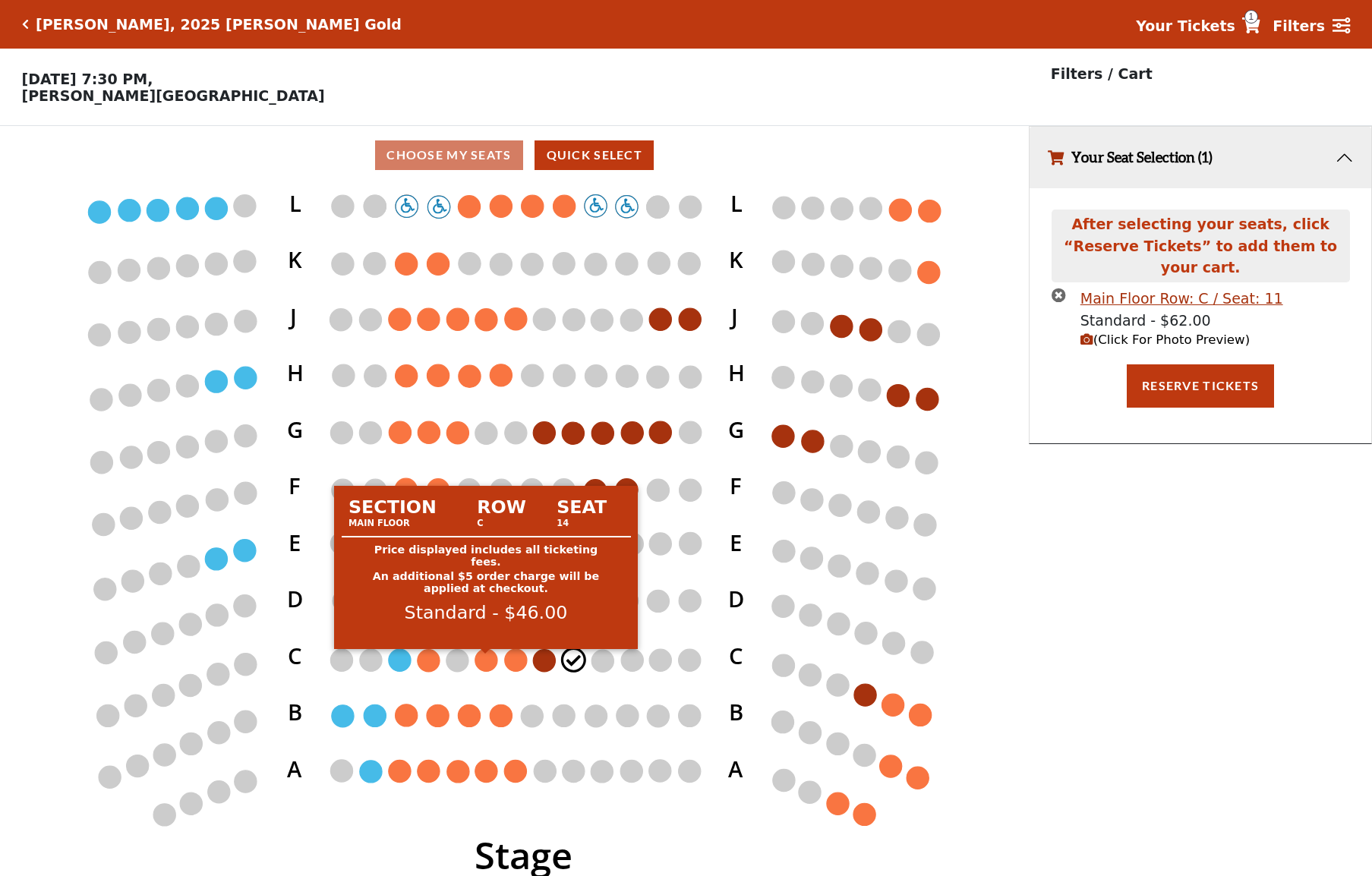
click at [483, 665] on circle at bounding box center [487, 660] width 22 height 22
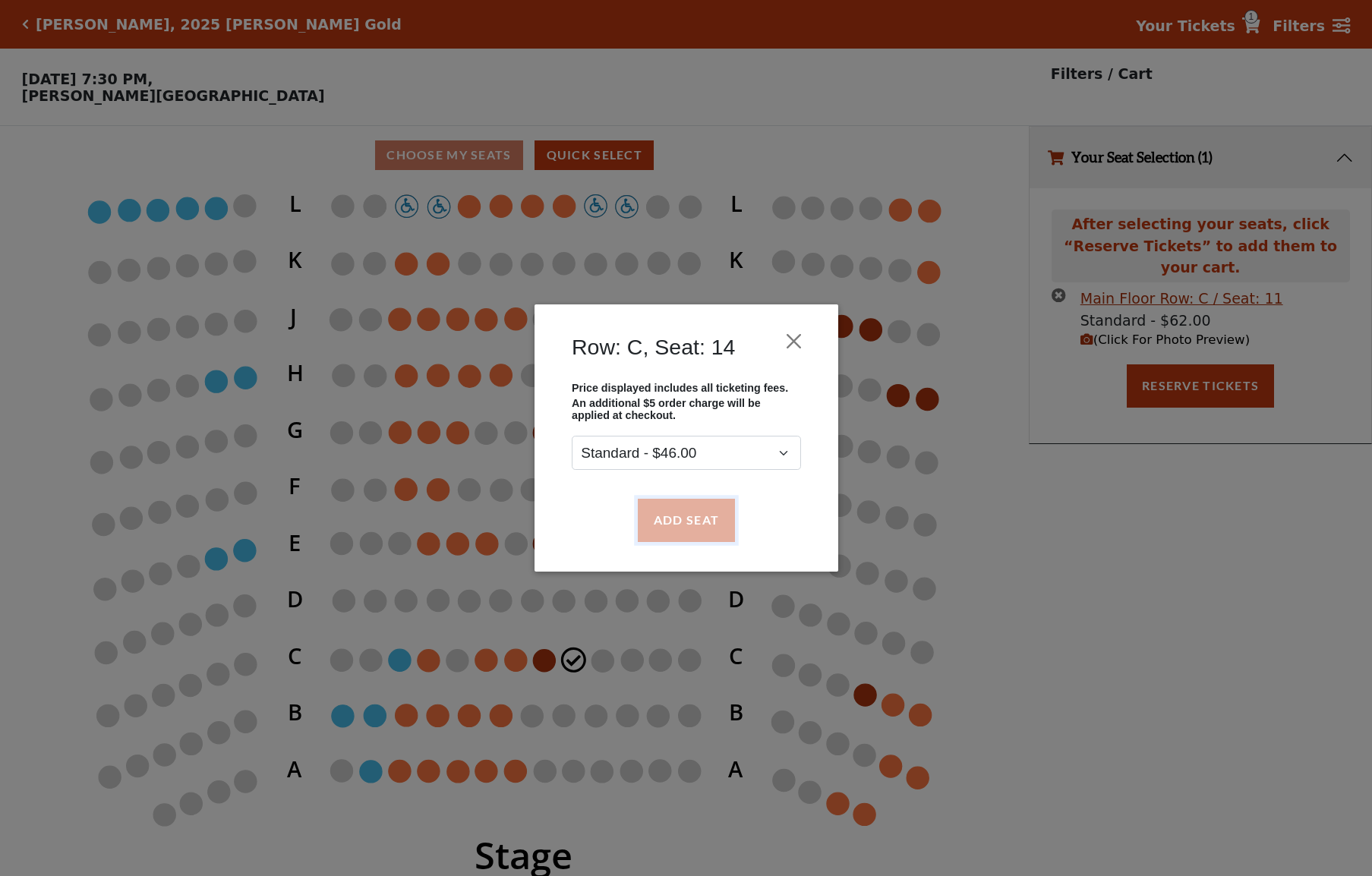
click at [701, 532] on button "Add Seat" at bounding box center [686, 520] width 97 height 42
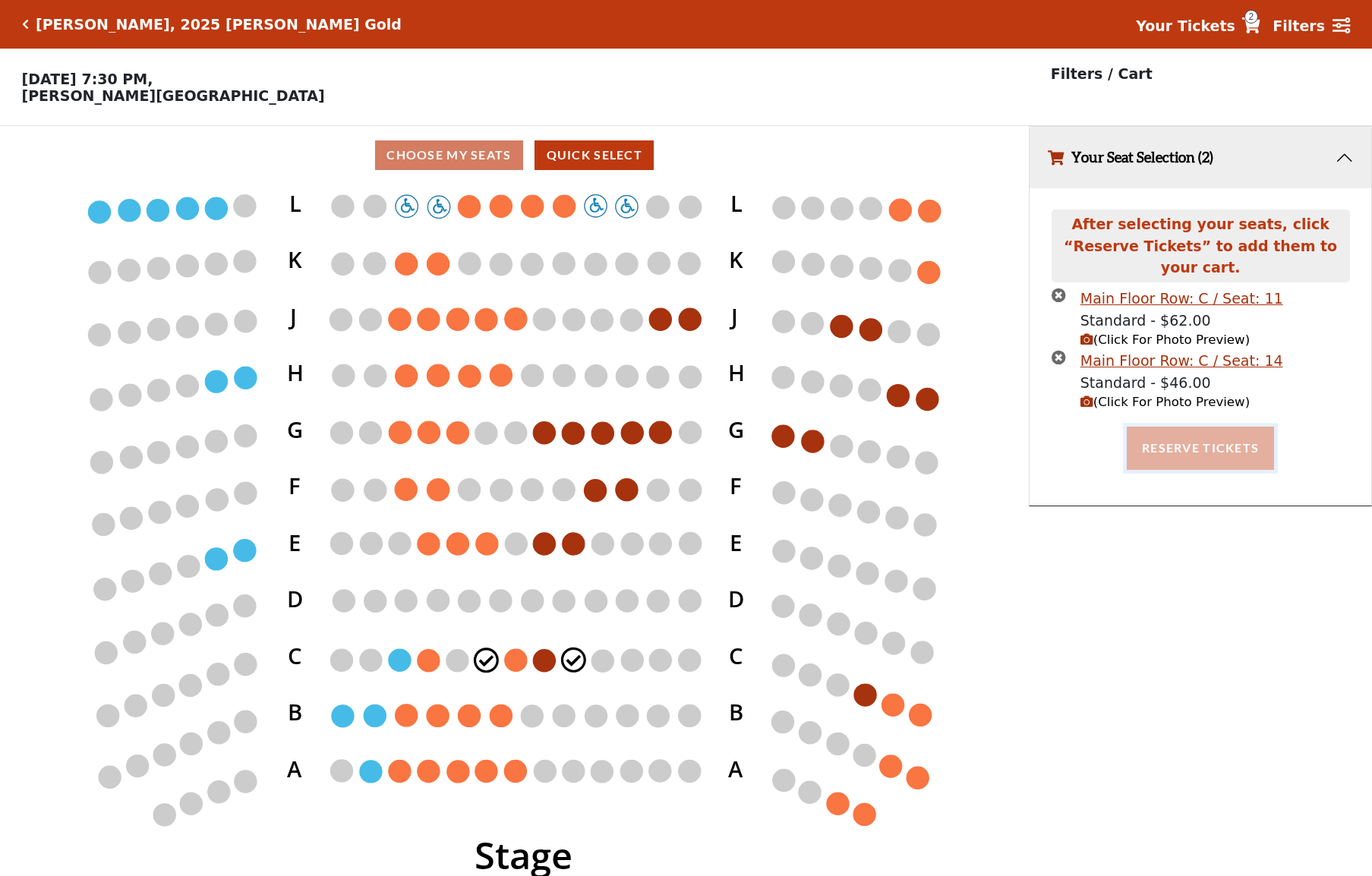
click at [1198, 447] on button "Reserve Tickets" at bounding box center [1200, 448] width 147 height 42
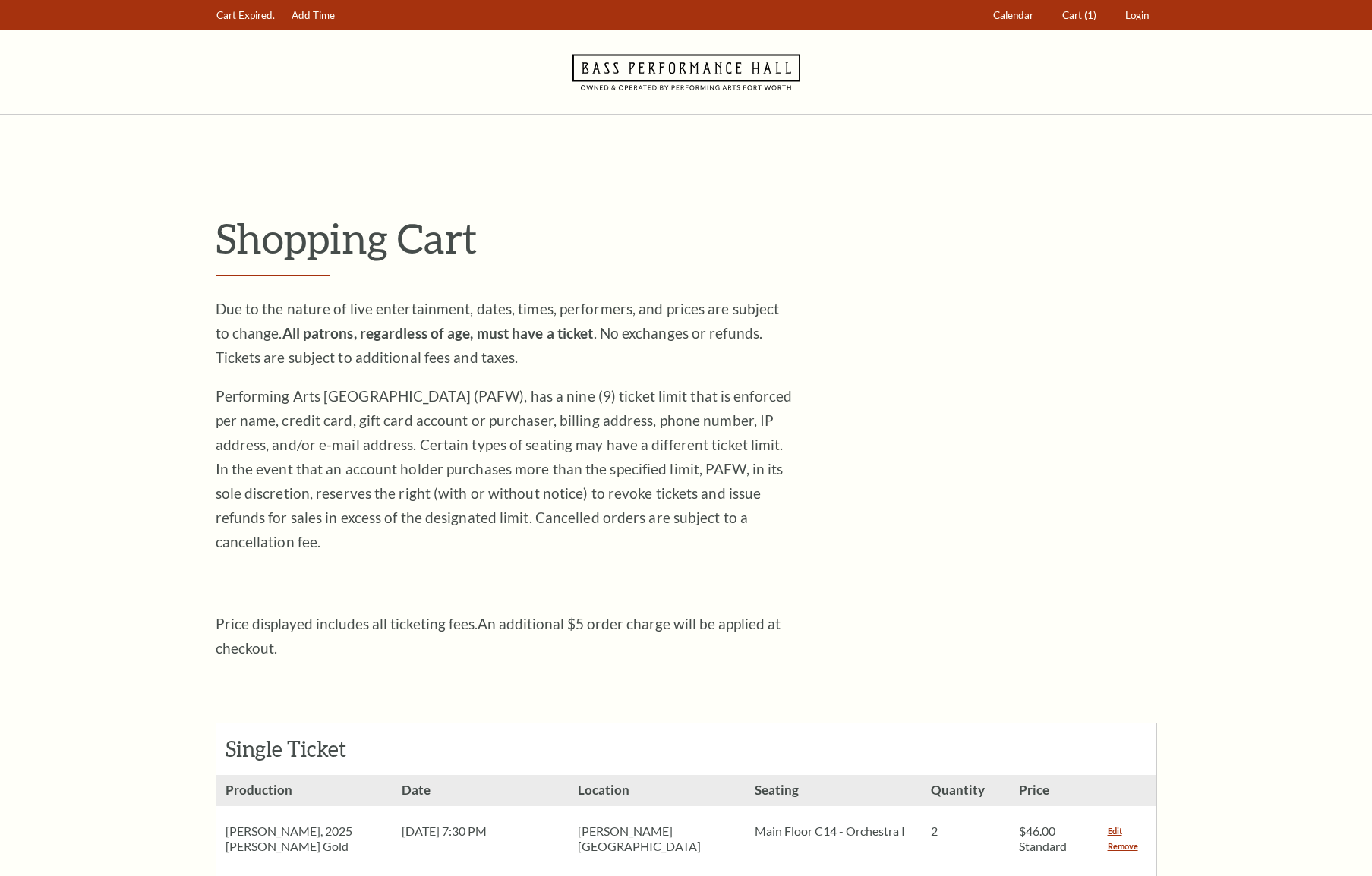
click at [903, 488] on div "Shopping Cart Due to the nature of live entertainment, dates, times, performers…" at bounding box center [687, 736] width 942 height 1045
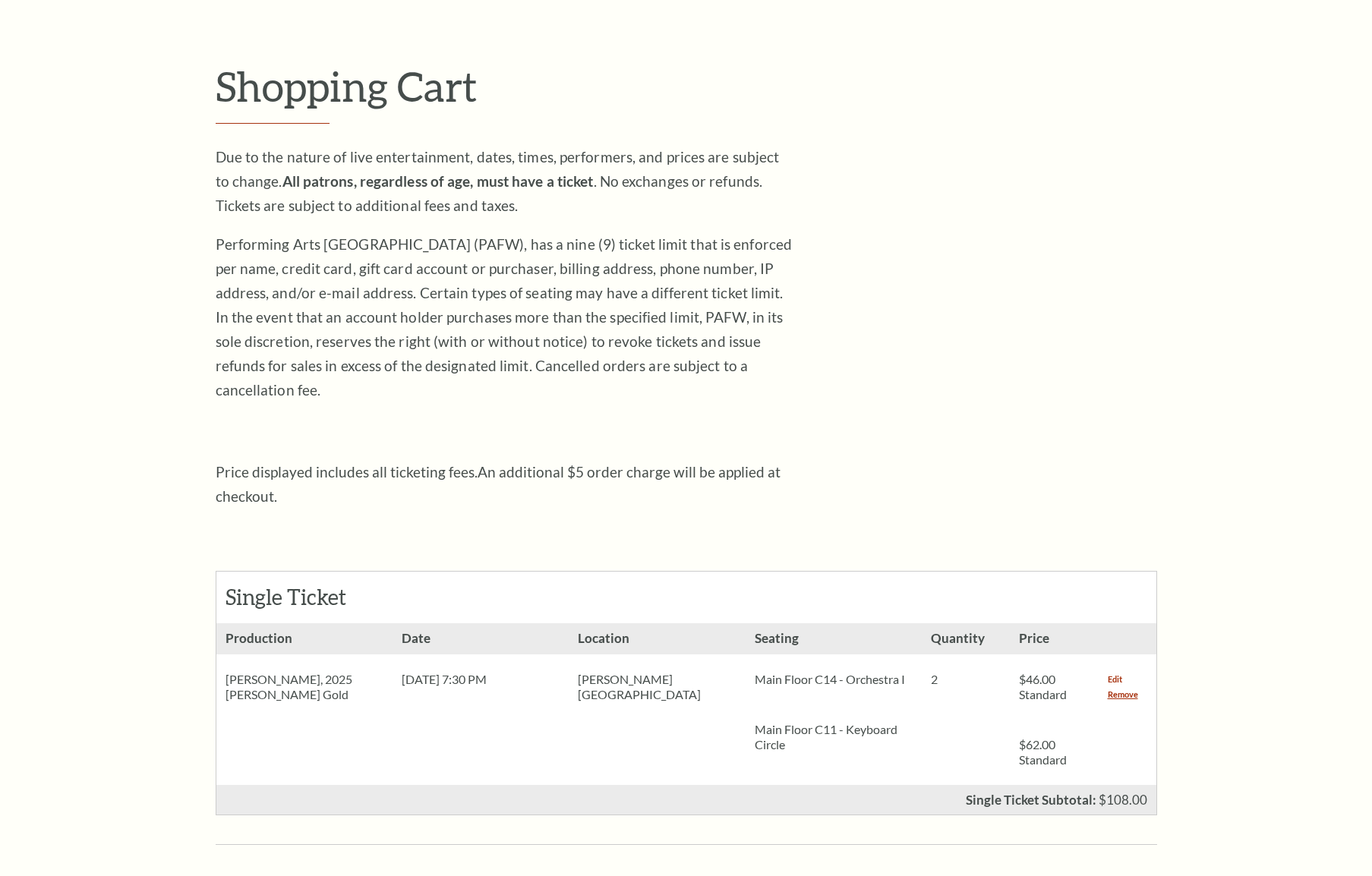
click at [1111, 672] on link "Edit" at bounding box center [1116, 679] width 15 height 16
